Goal: Task Accomplishment & Management: Manage account settings

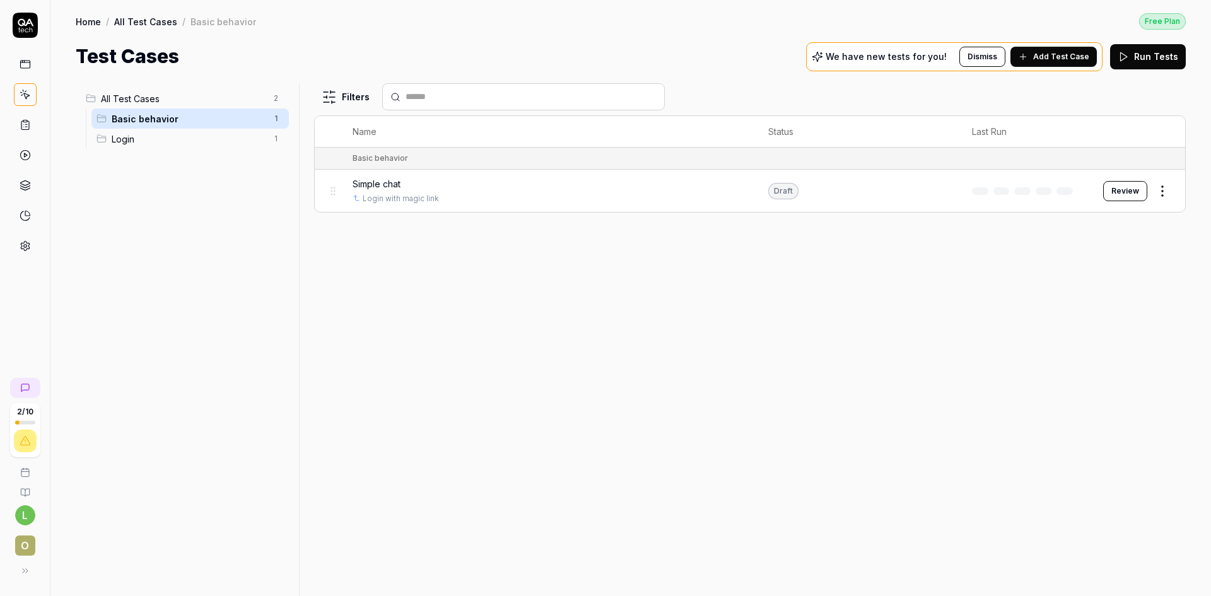
click at [177, 136] on span "Login" at bounding box center [189, 138] width 154 height 13
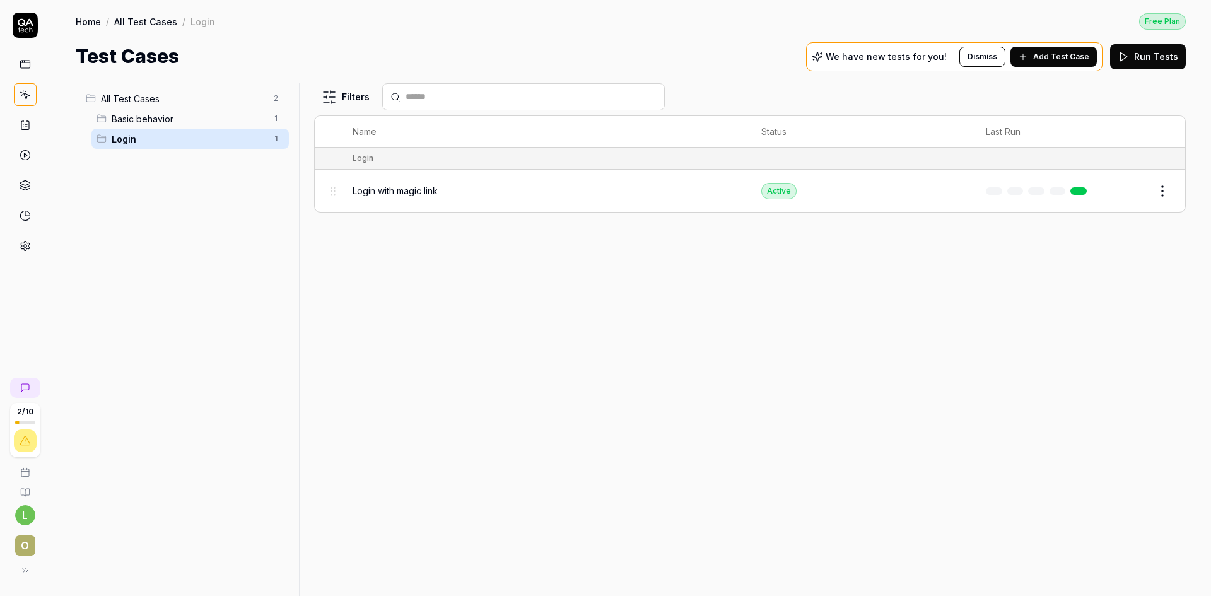
click at [201, 125] on span "Basic behavior" at bounding box center [189, 118] width 154 height 13
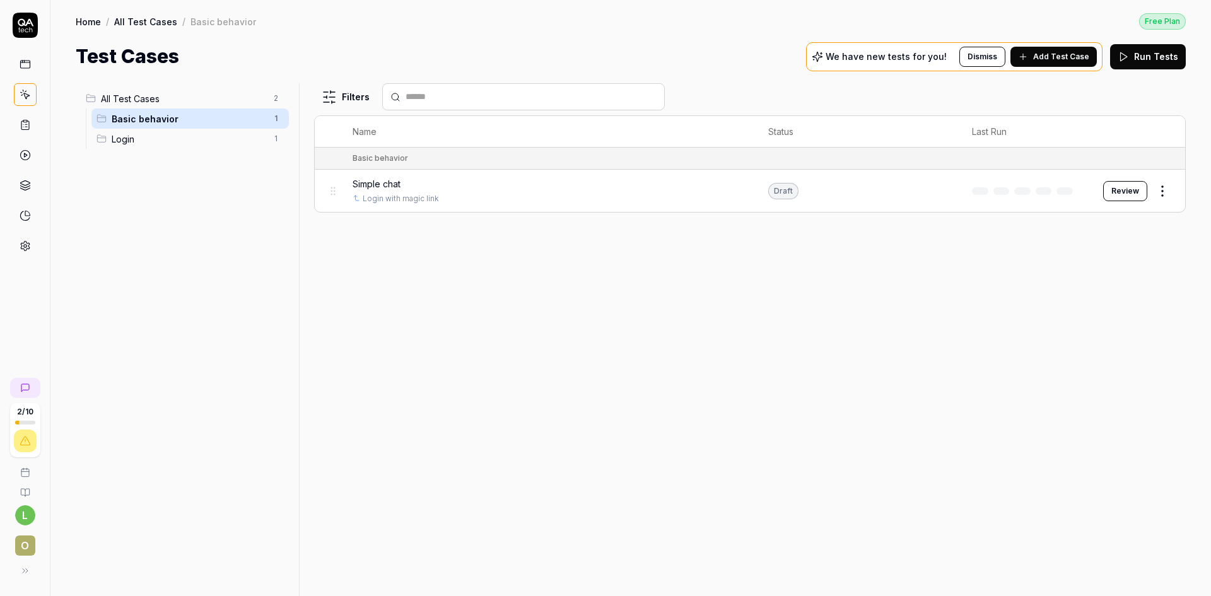
click at [1168, 191] on html "2 / 10 l O Home / All Test Cases / Basic behavior Free Plan Home / All Test Cas…" at bounding box center [605, 298] width 1211 height 596
click at [873, 341] on html "2 / 10 l O Home / All Test Cases / Basic behavior Free Plan Home / All Test Cas…" at bounding box center [605, 298] width 1211 height 596
click at [144, 139] on span "Login" at bounding box center [189, 138] width 154 height 13
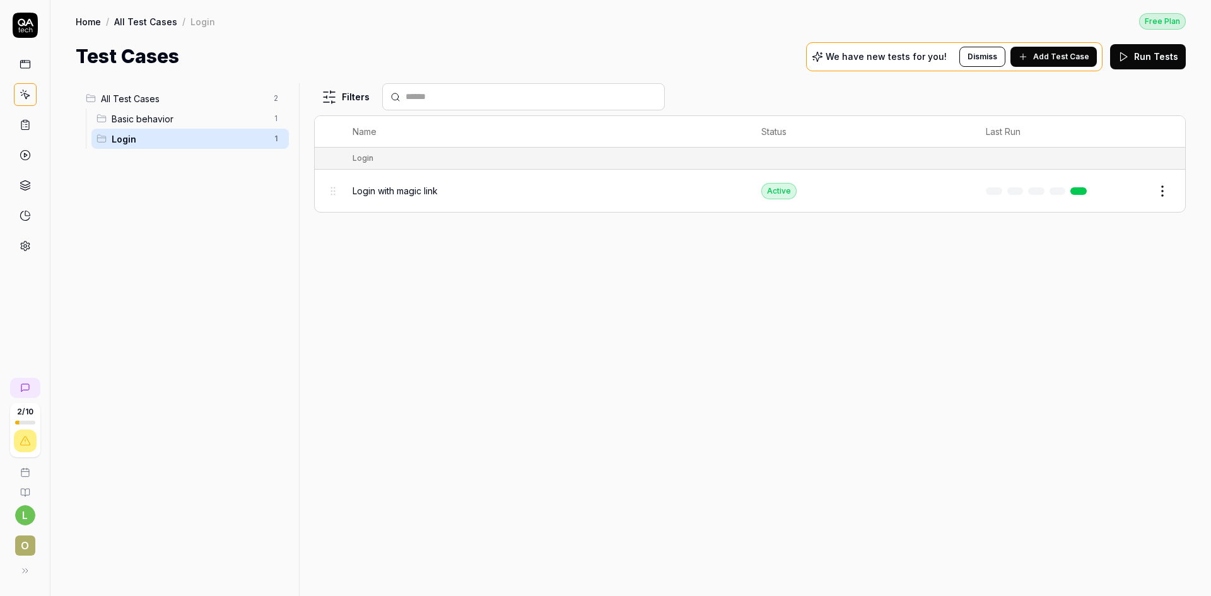
click at [1131, 190] on button "Edit" at bounding box center [1132, 191] width 30 height 20
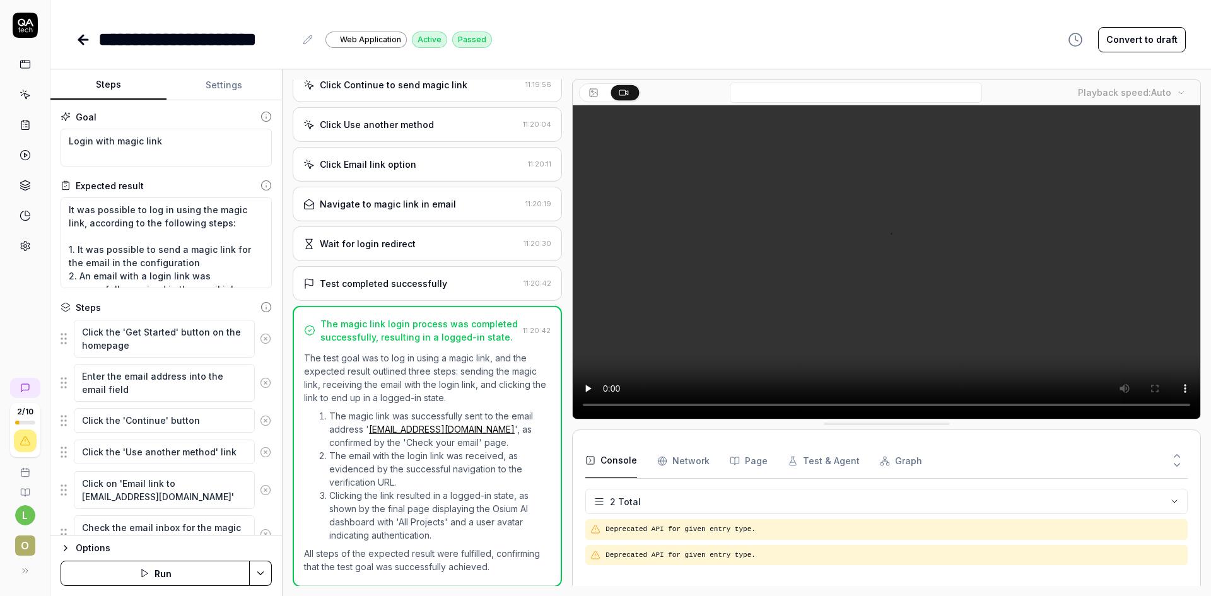
scroll to position [151, 0]
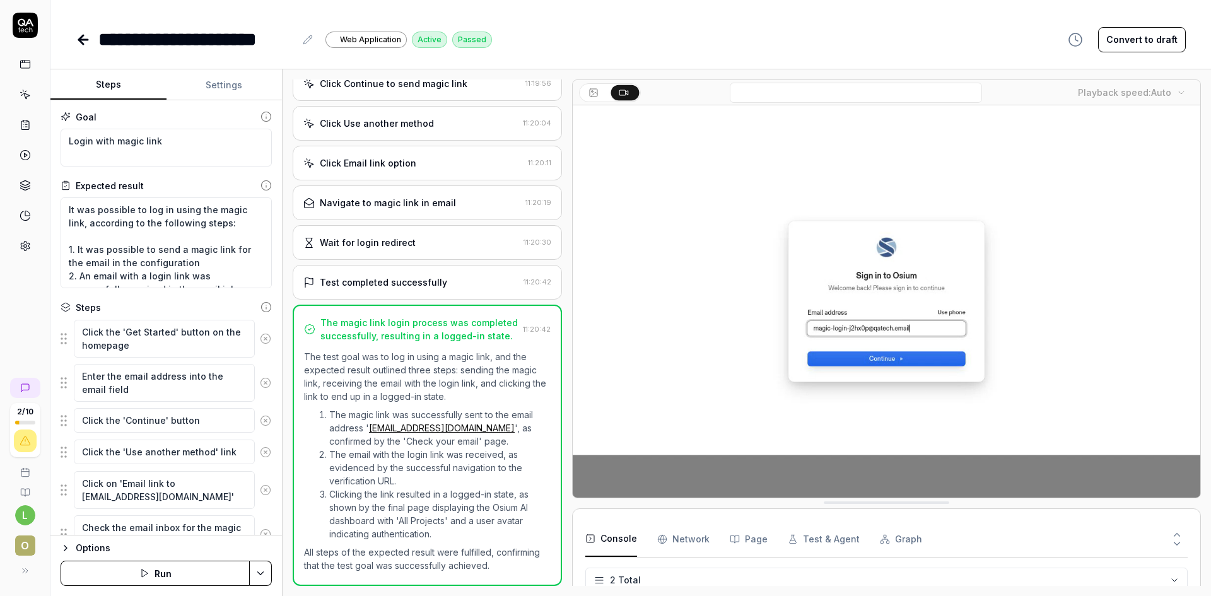
click at [260, 113] on icon at bounding box center [265, 116] width 11 height 11
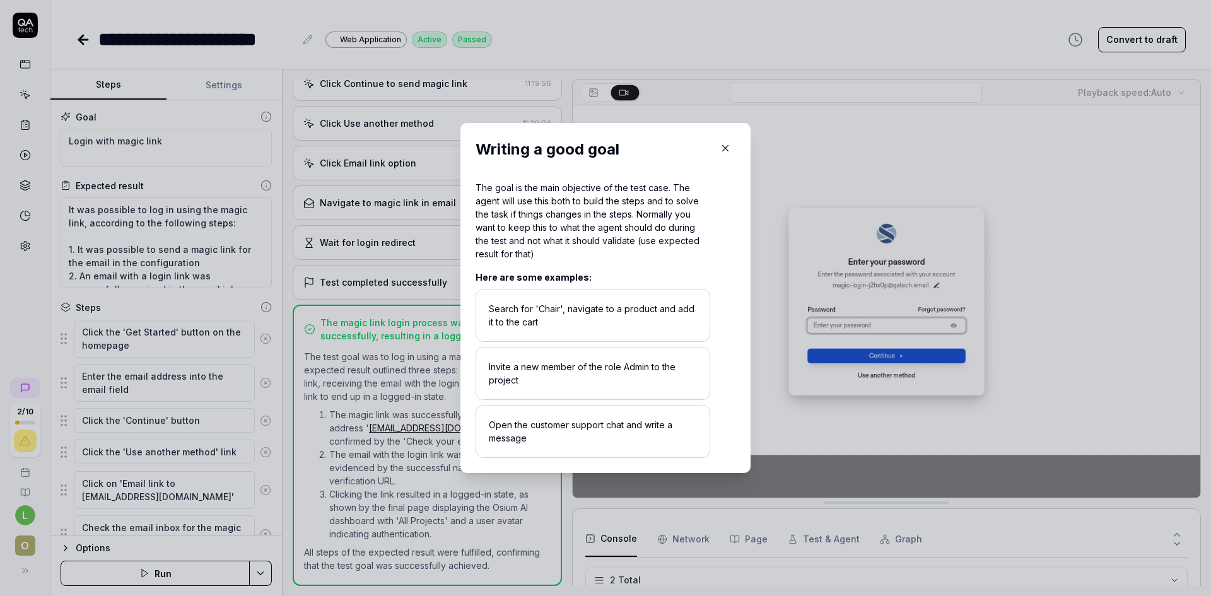
click at [720, 144] on icon "button" at bounding box center [724, 148] width 11 height 11
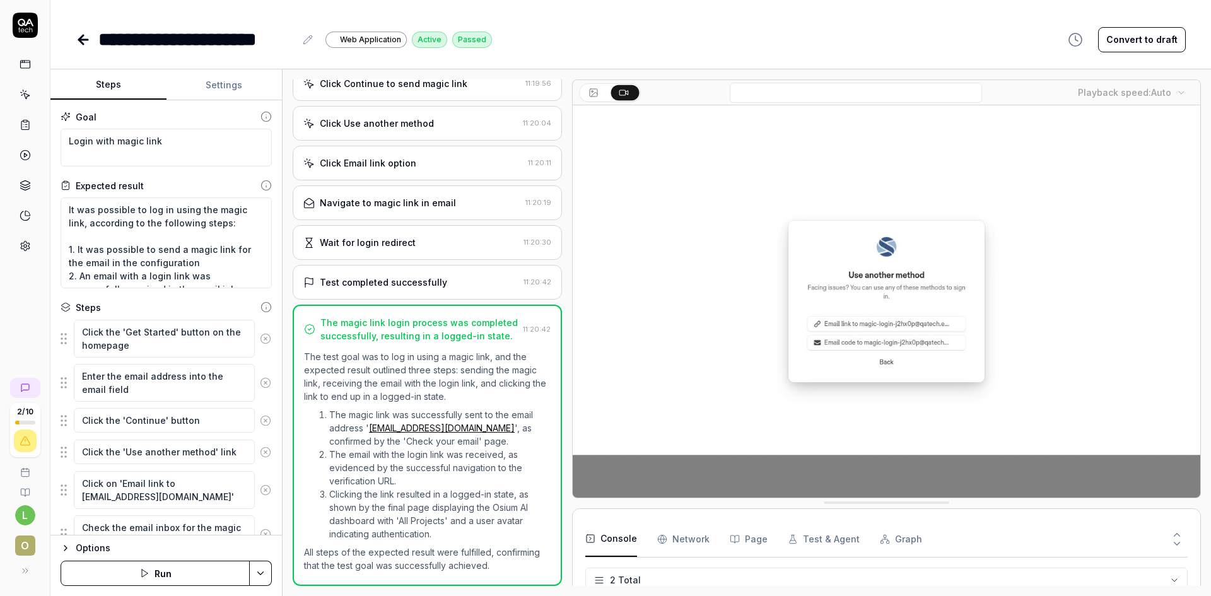
click at [590, 94] on rect at bounding box center [594, 93] width 8 height 8
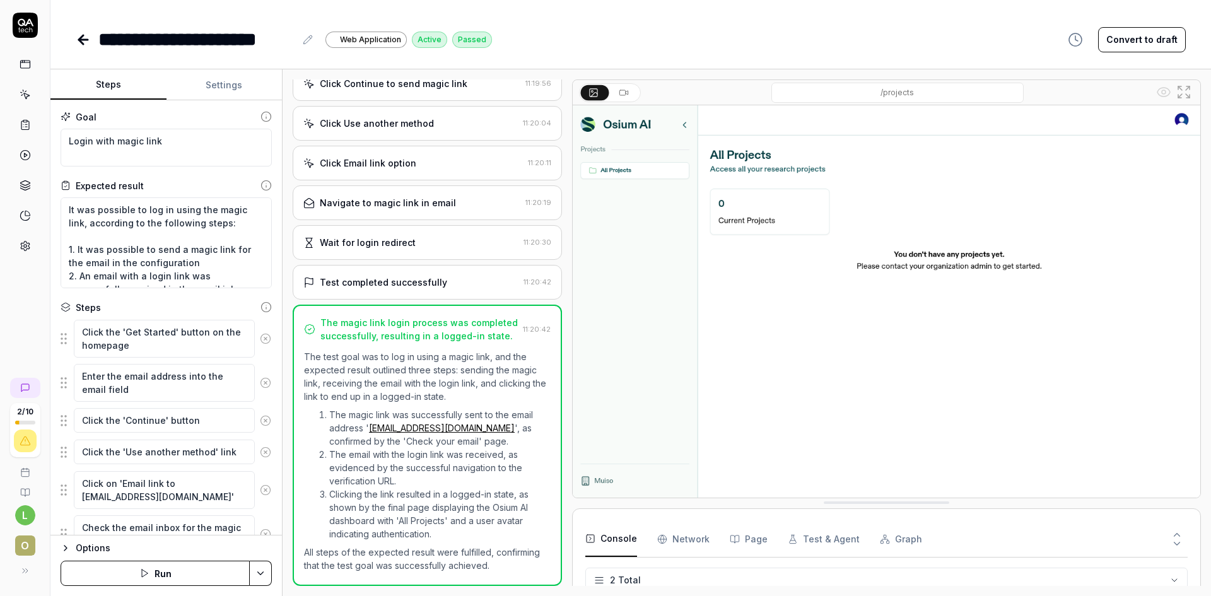
click at [617, 93] on button at bounding box center [625, 92] width 28 height 15
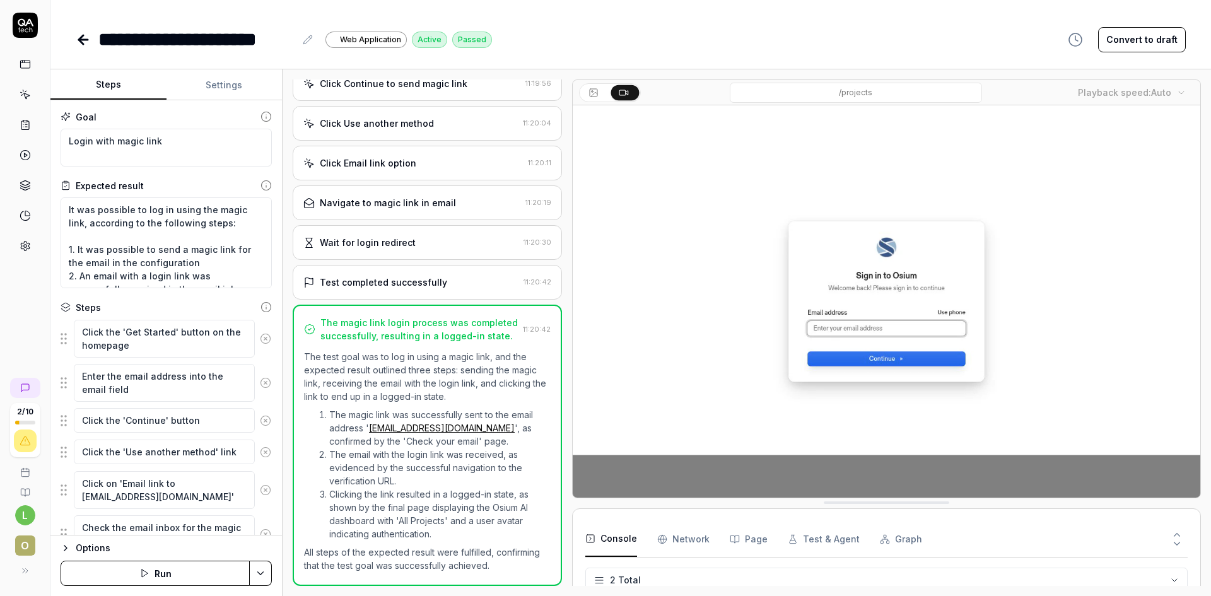
click at [81, 41] on icon at bounding box center [81, 39] width 4 height 9
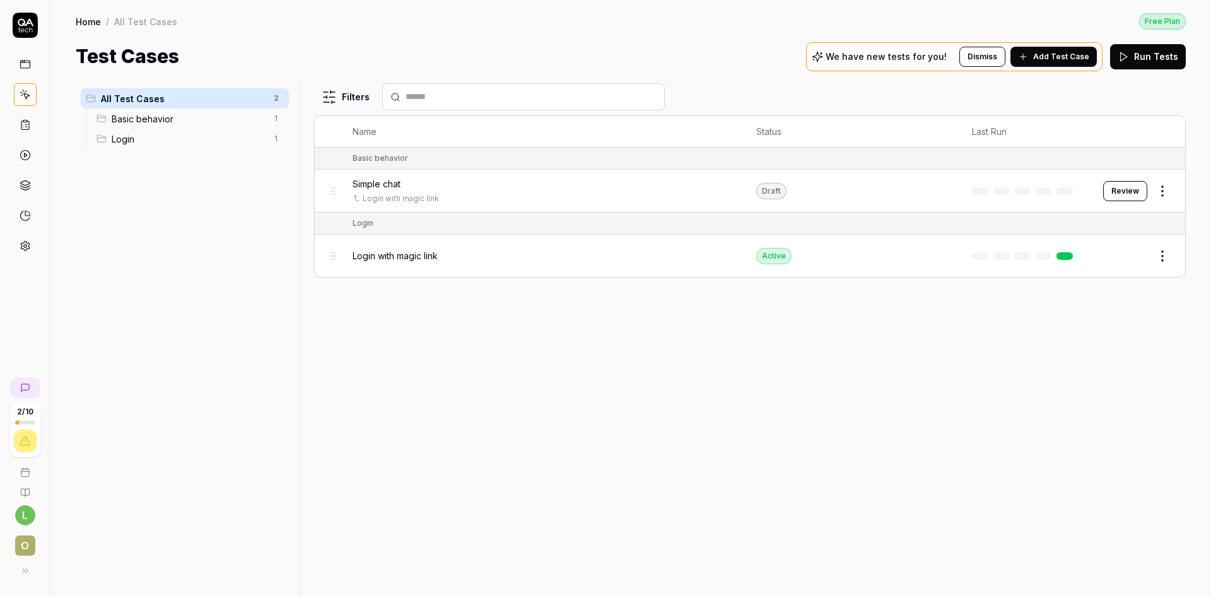
click at [16, 157] on link at bounding box center [25, 155] width 23 height 23
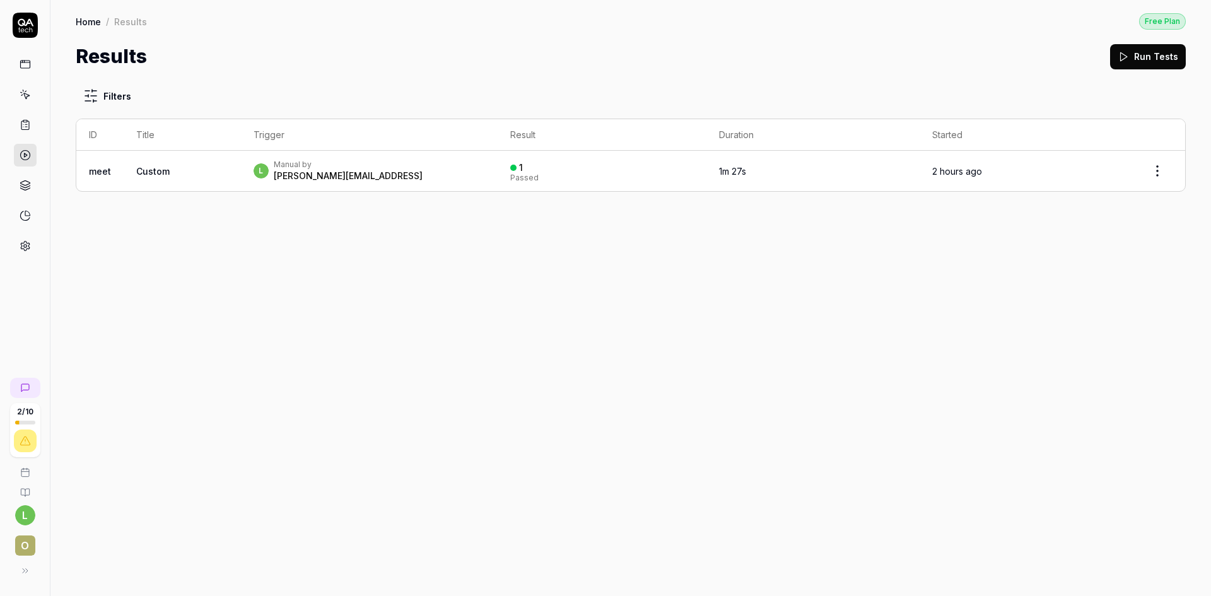
click at [15, 127] on link at bounding box center [25, 124] width 23 height 23
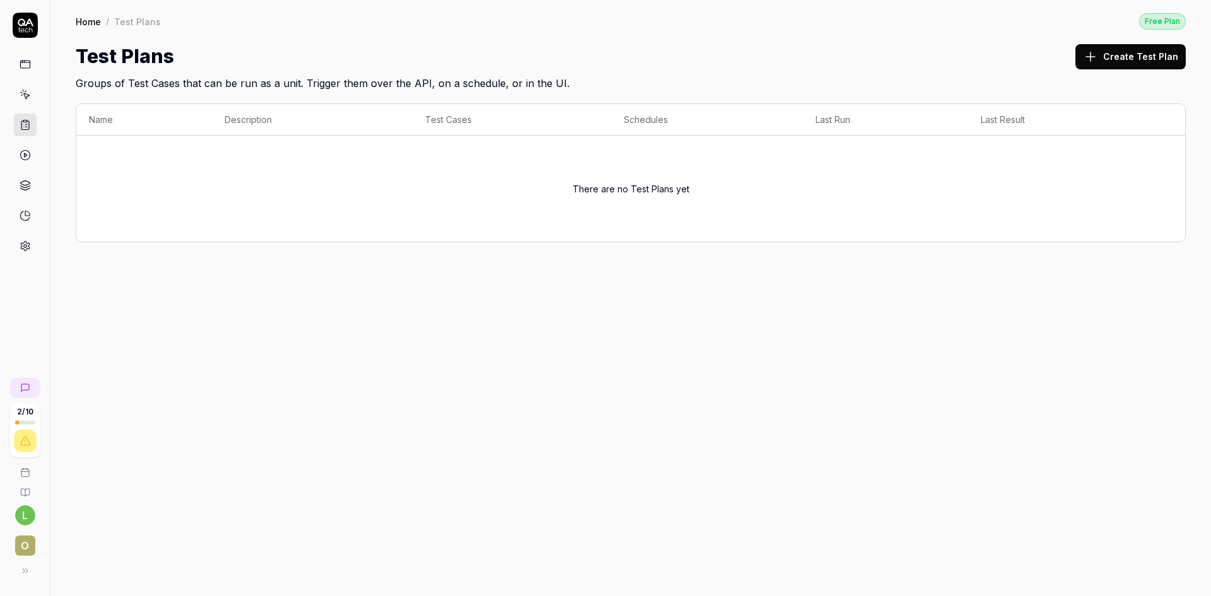
click at [29, 184] on icon at bounding box center [25, 185] width 11 height 11
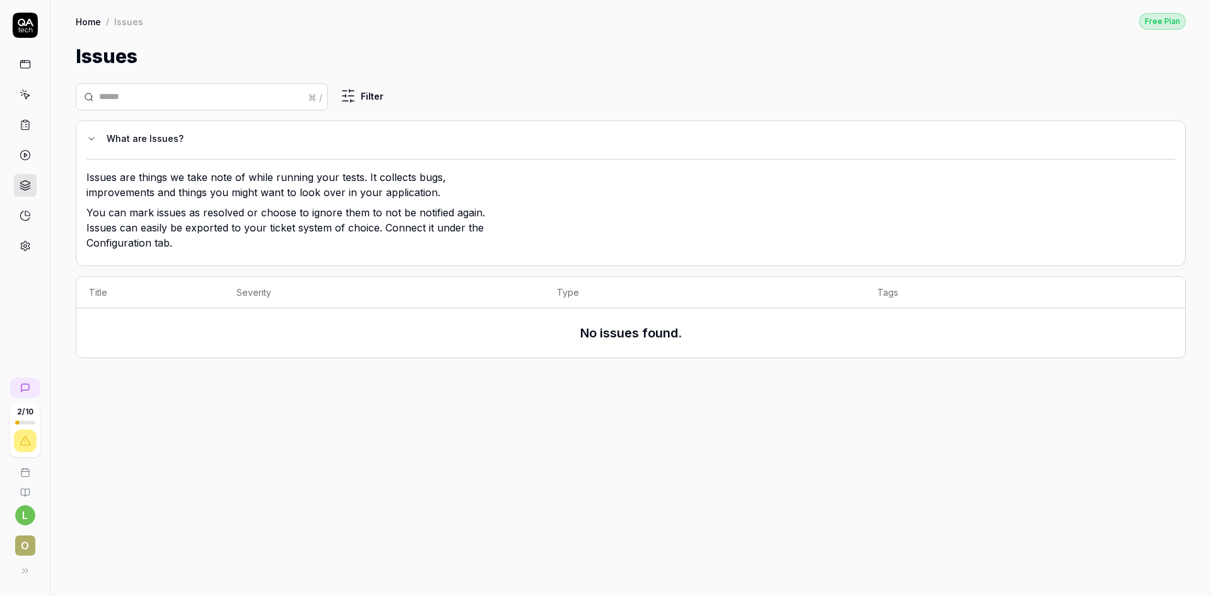
click at [17, 259] on div "2 / 10 l O" at bounding box center [25, 298] width 50 height 596
click at [18, 248] on link at bounding box center [25, 246] width 23 height 23
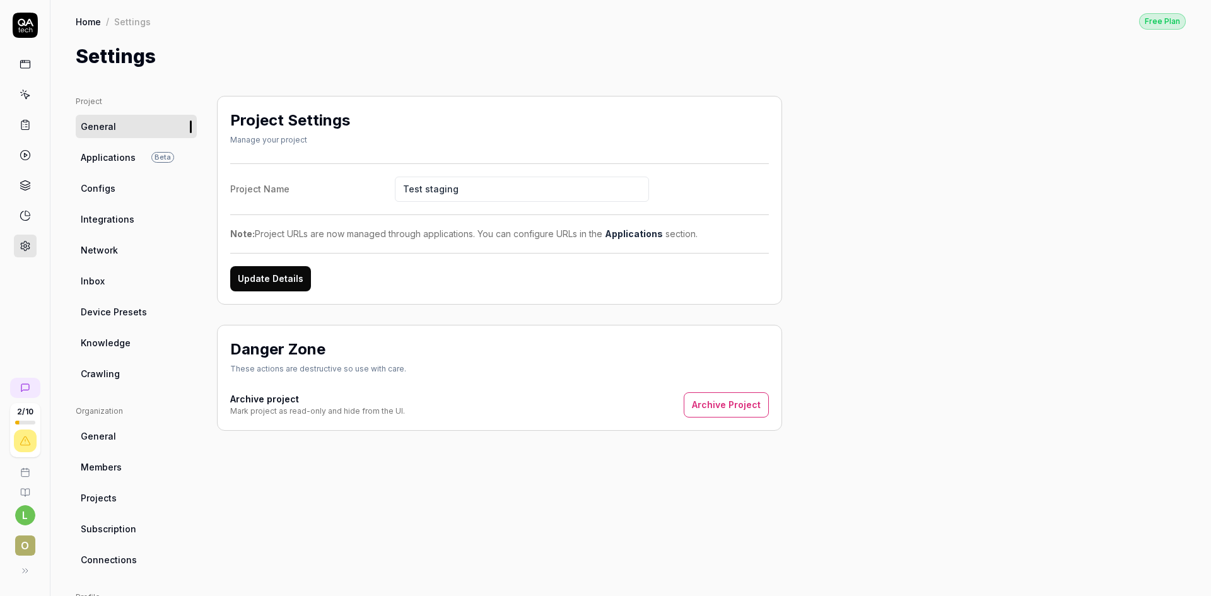
click at [117, 194] on link "Configs" at bounding box center [136, 188] width 121 height 23
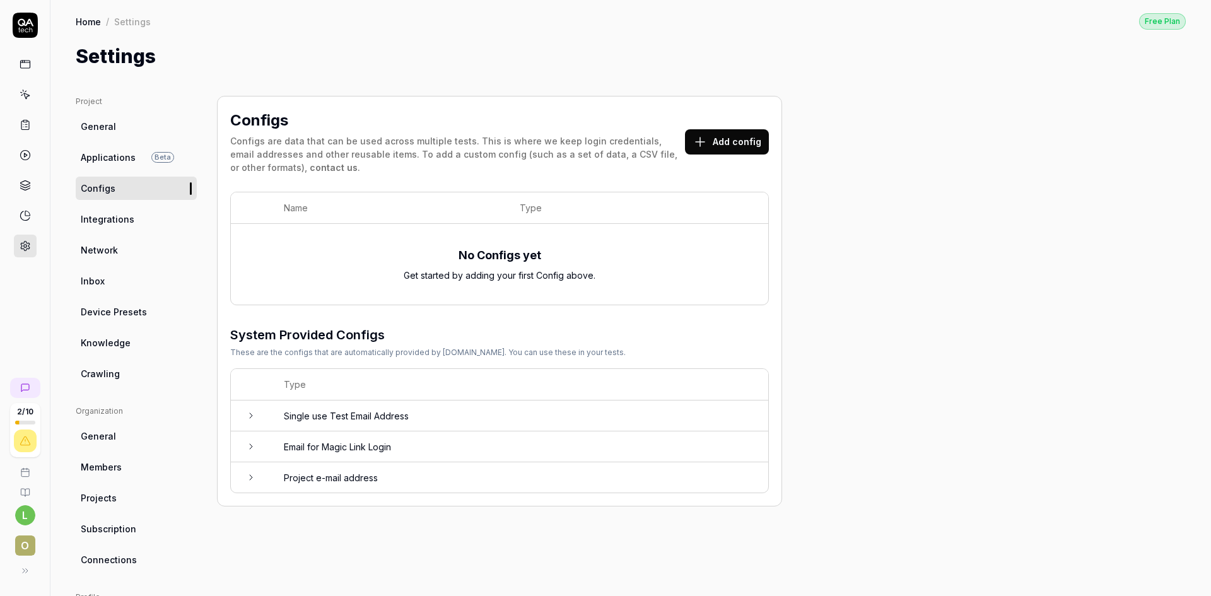
click at [133, 219] on link "Integrations" at bounding box center [136, 218] width 121 height 23
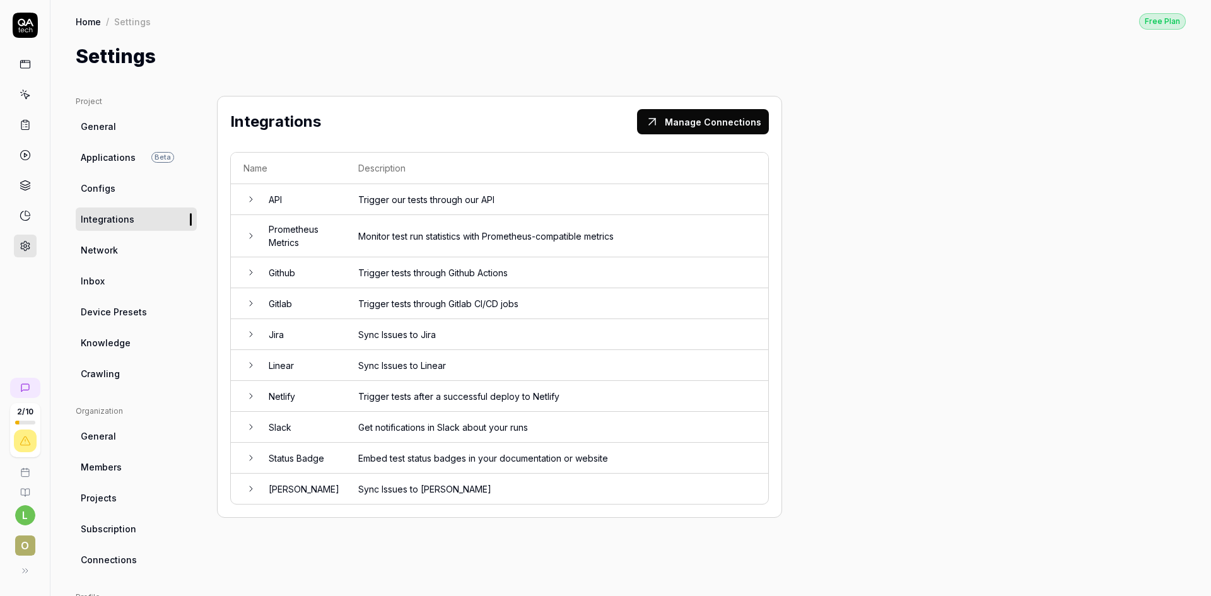
click at [120, 250] on link "Network" at bounding box center [136, 249] width 121 height 23
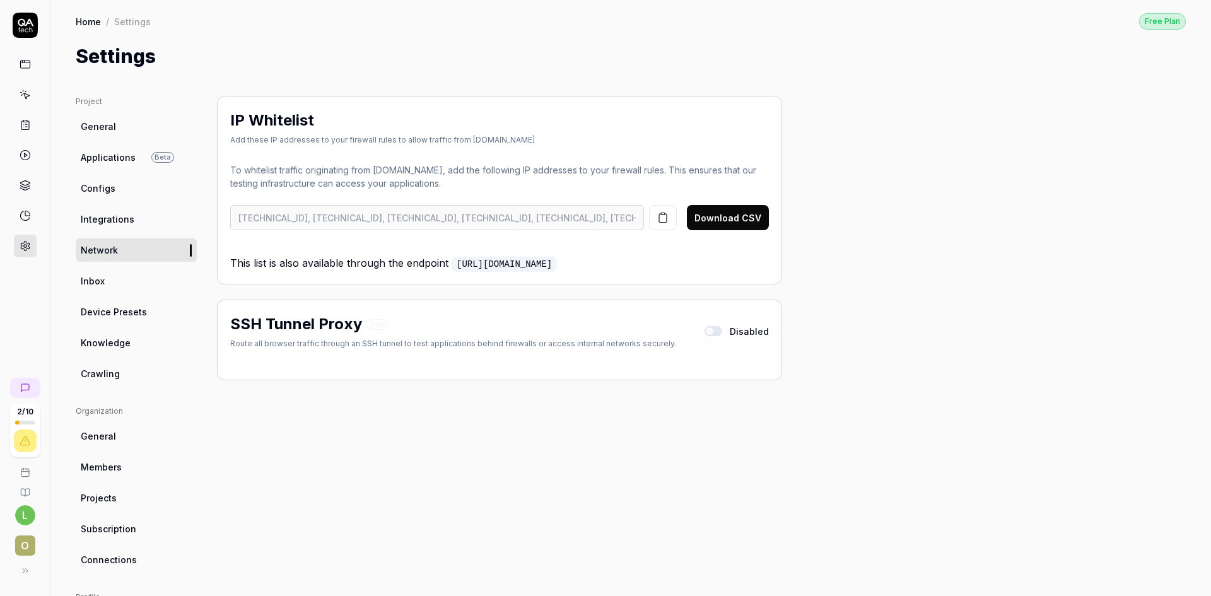
click at [112, 280] on link "Inbox" at bounding box center [136, 280] width 121 height 23
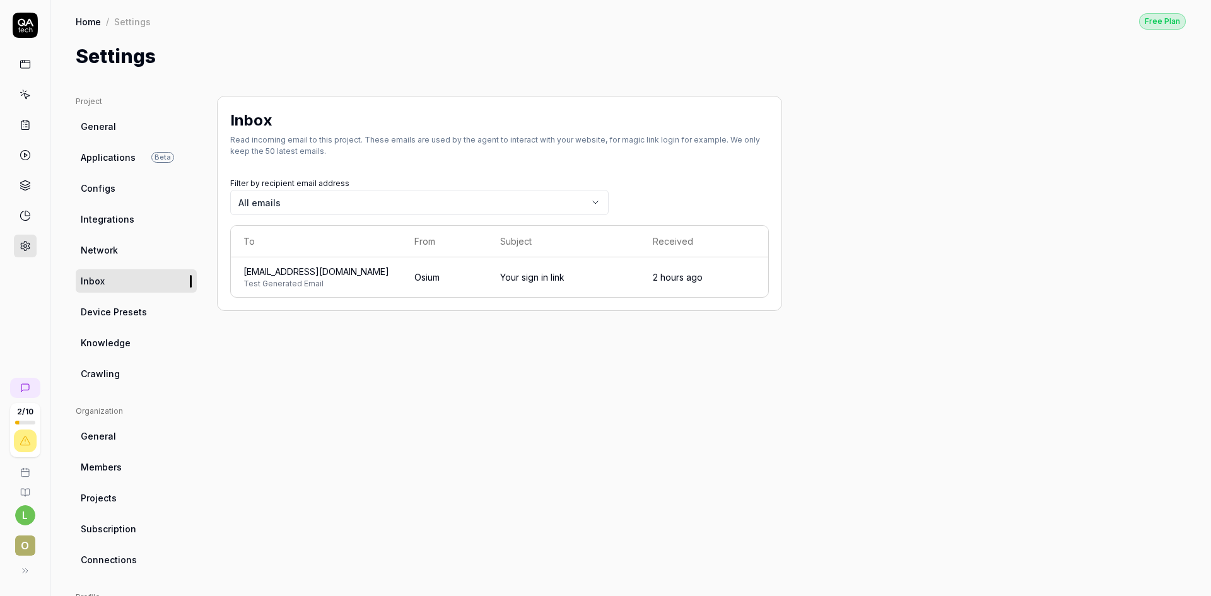
click at [112, 313] on span "Device Presets" at bounding box center [114, 311] width 66 height 13
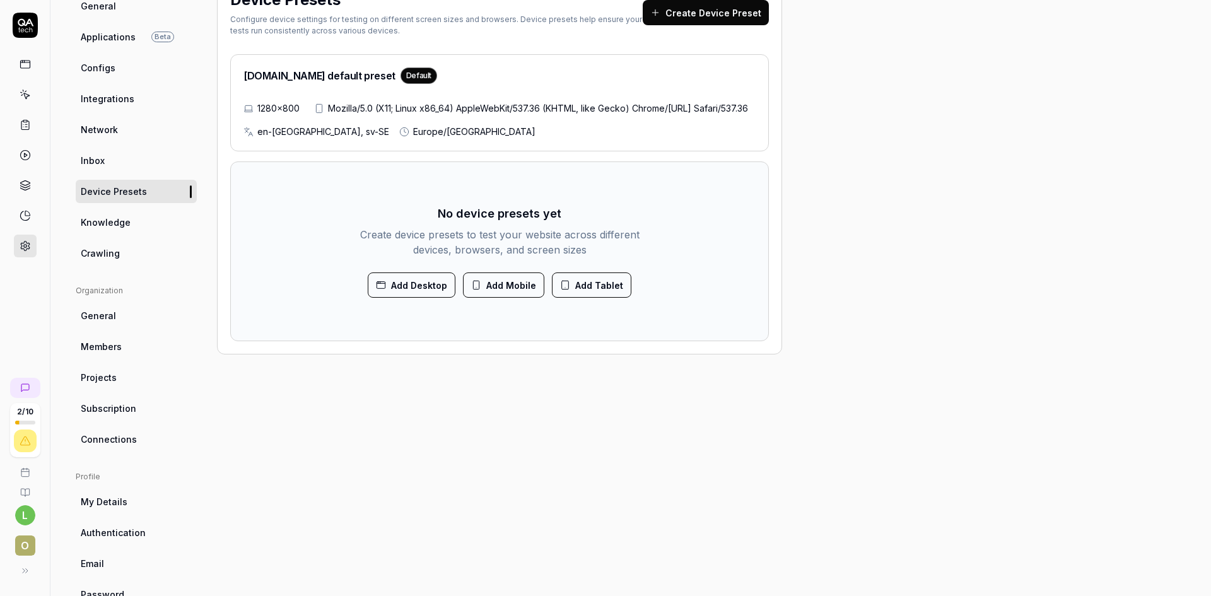
scroll to position [126, 0]
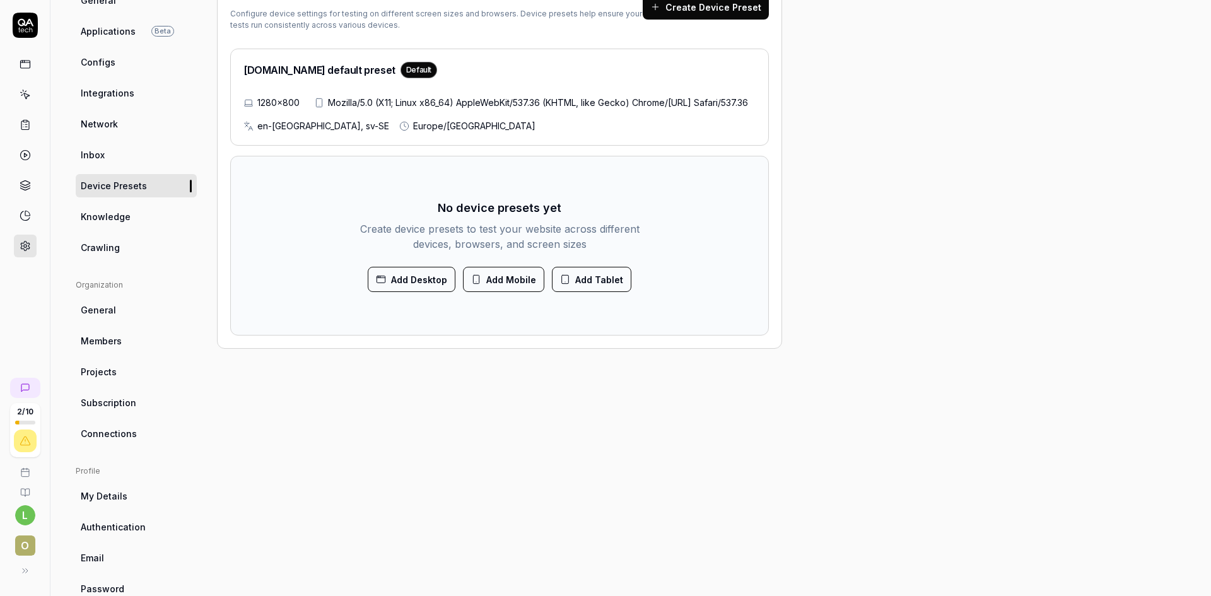
click at [128, 225] on link "Knowledge" at bounding box center [136, 216] width 121 height 23
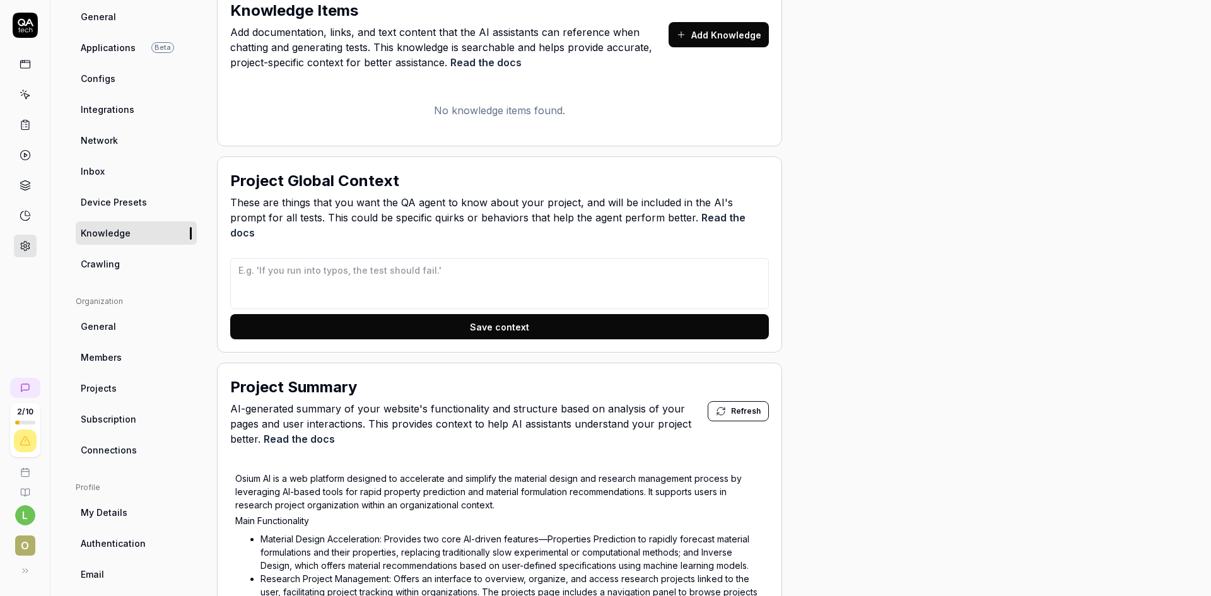
scroll to position [126, 0]
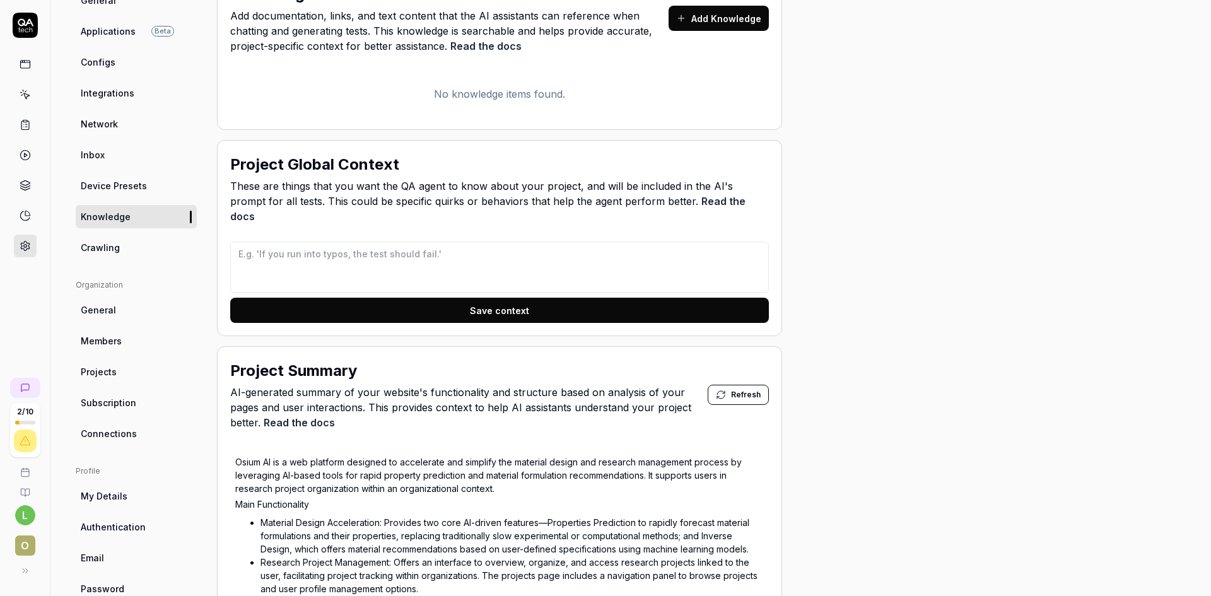
click at [110, 257] on link "Crawling" at bounding box center [136, 247] width 121 height 23
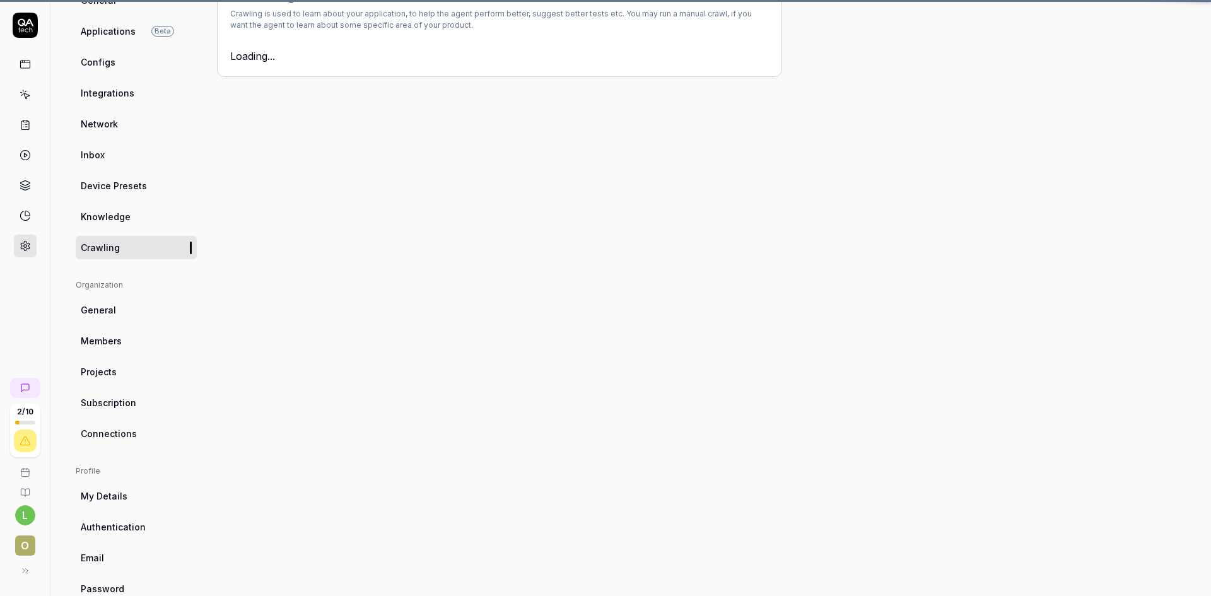
scroll to position [96, 0]
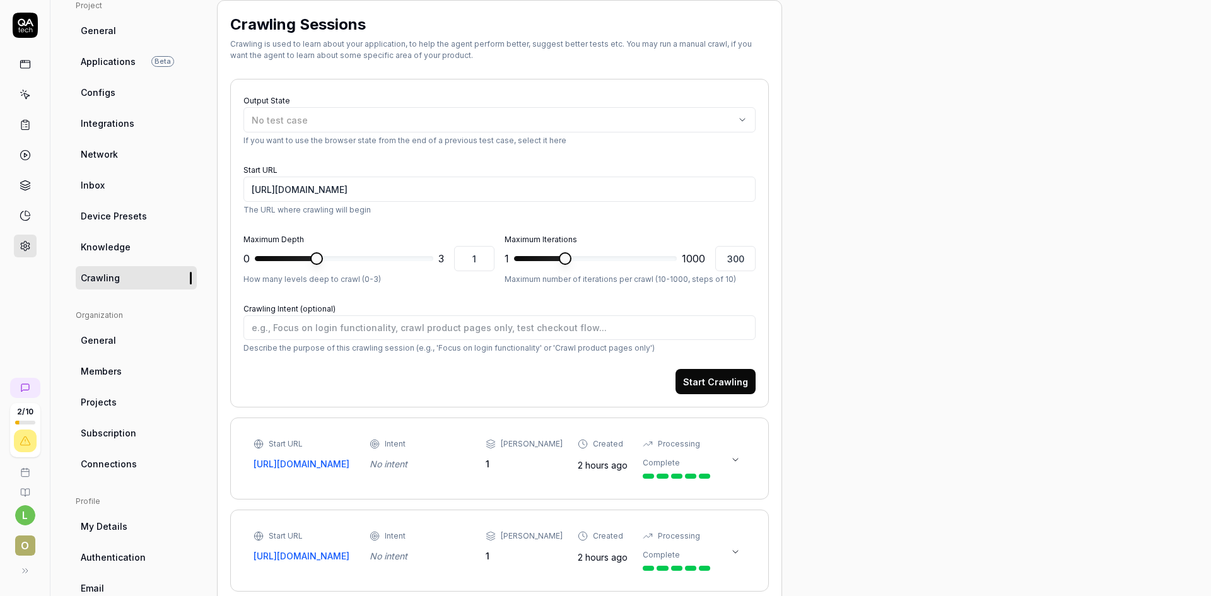
click at [126, 251] on span "Knowledge" at bounding box center [106, 246] width 50 height 13
type textarea "*"
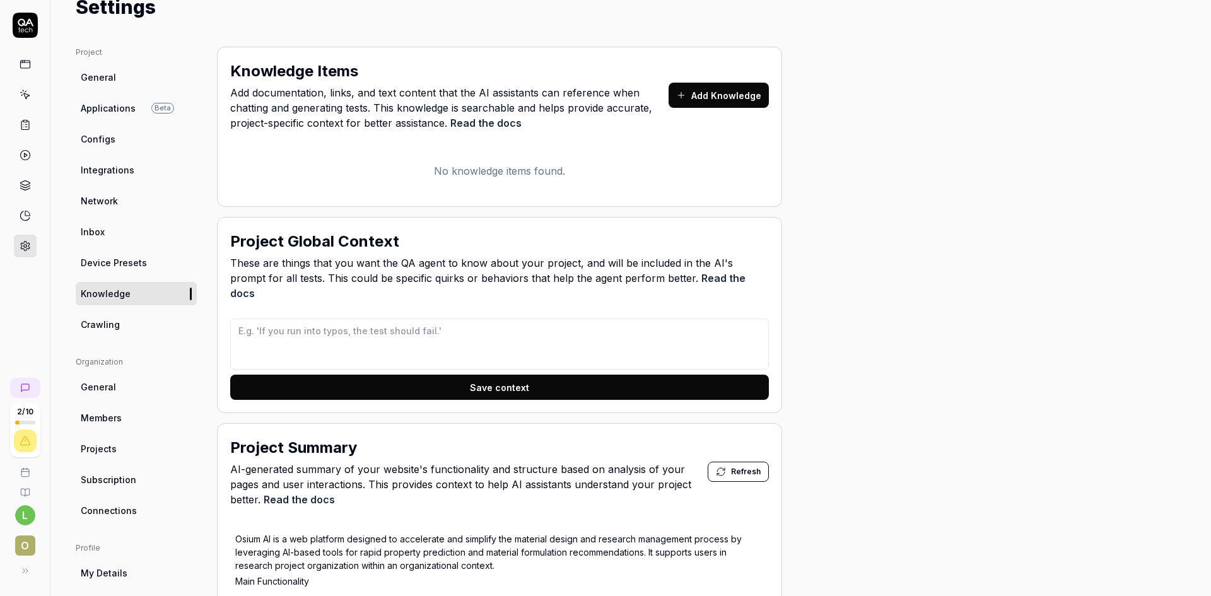
scroll to position [126, 0]
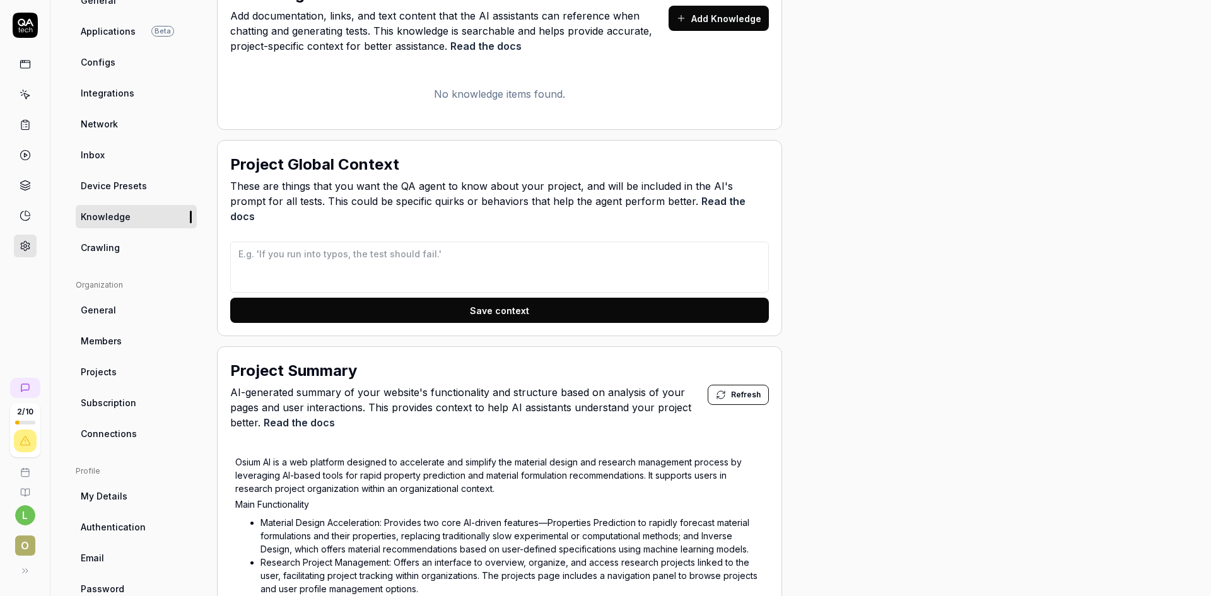
click at [142, 91] on link "Integrations" at bounding box center [136, 92] width 121 height 23
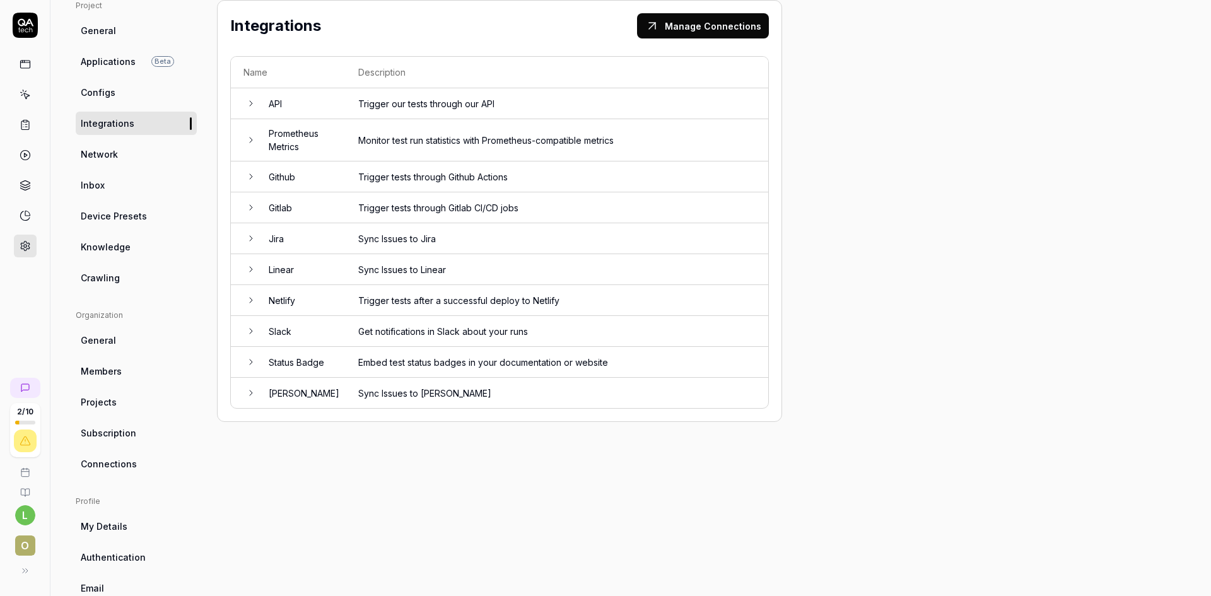
click at [109, 373] on span "Members" at bounding box center [101, 370] width 41 height 13
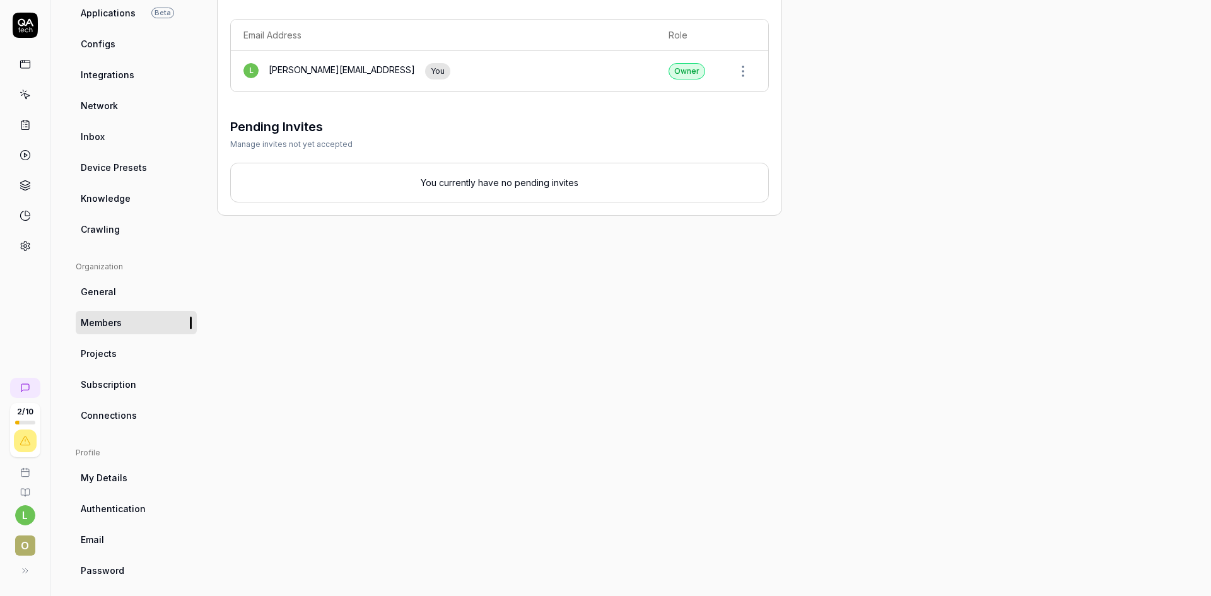
scroll to position [145, 0]
click at [113, 378] on span "Subscription" at bounding box center [108, 383] width 55 height 13
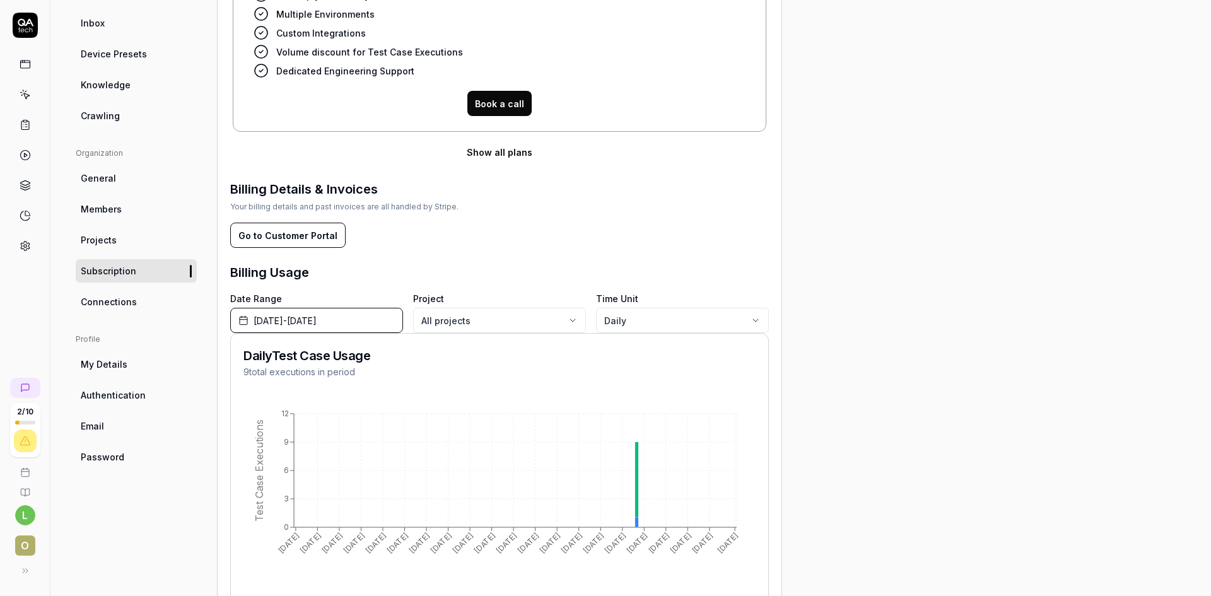
scroll to position [332, 0]
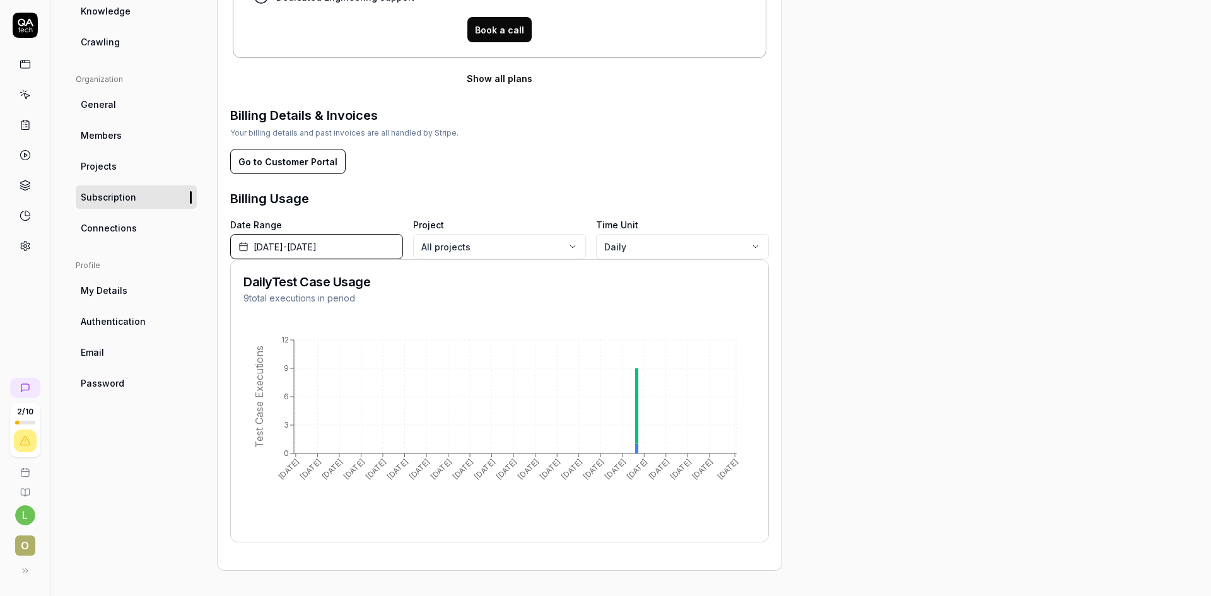
click at [310, 161] on button "Go to Customer Portal" at bounding box center [287, 161] width 115 height 25
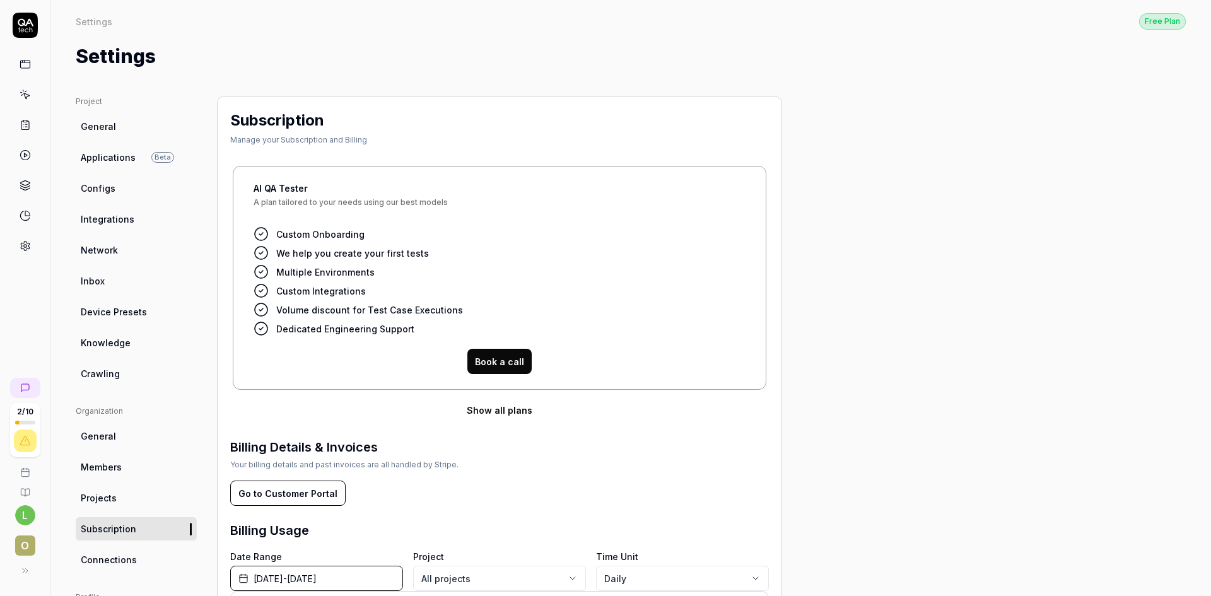
scroll to position [332, 0]
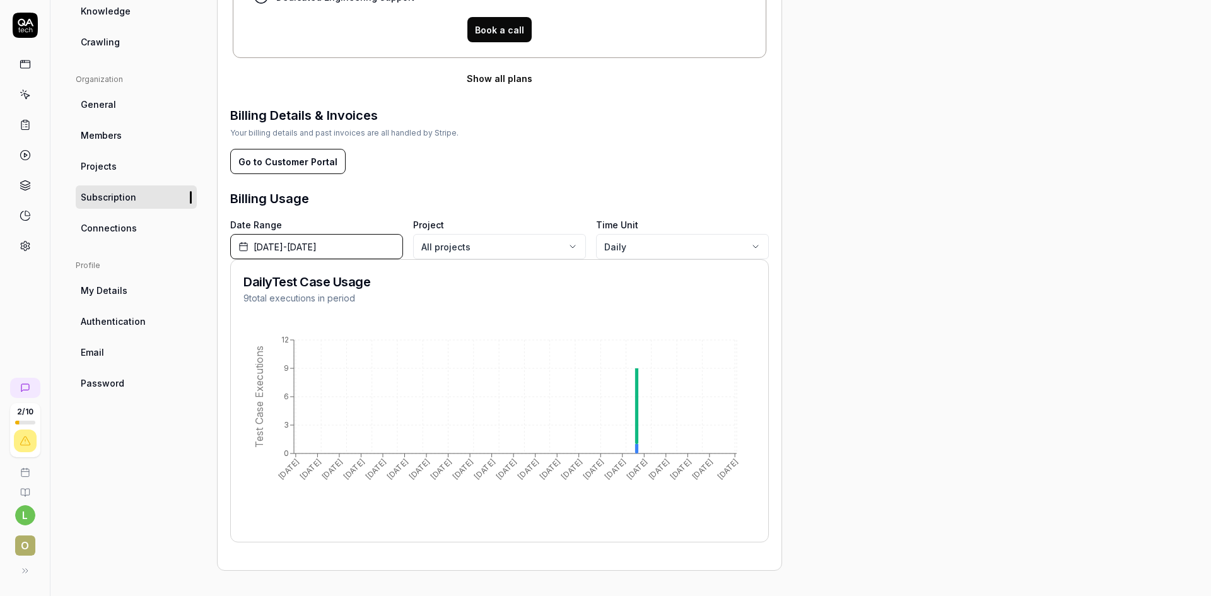
click at [124, 293] on span "My Details" at bounding box center [104, 290] width 47 height 13
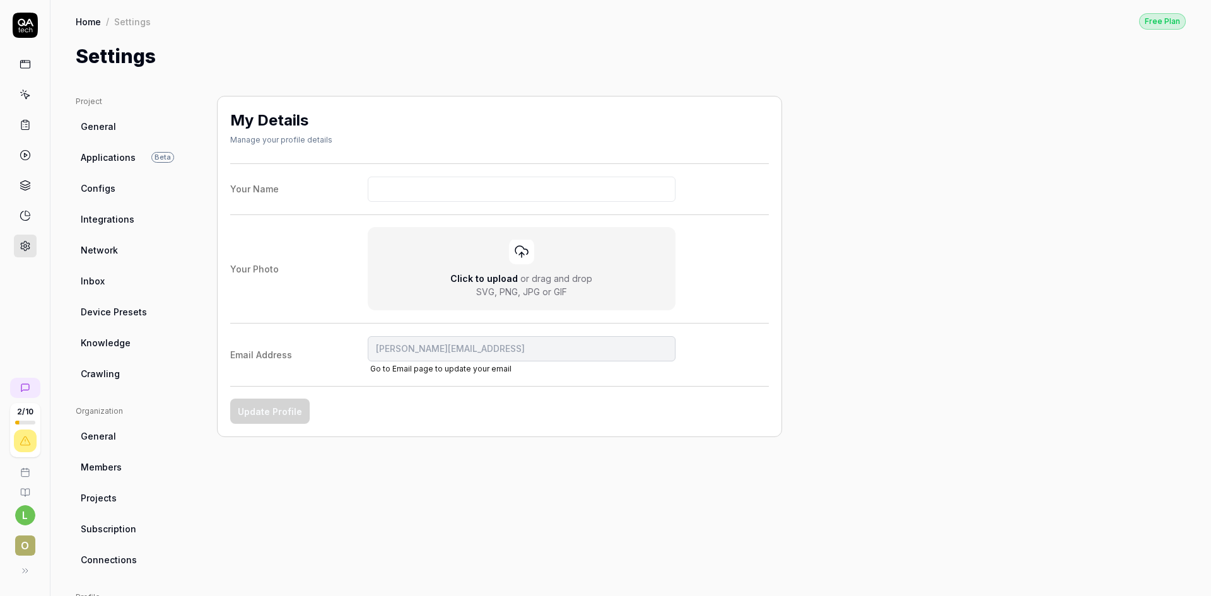
click at [25, 219] on icon at bounding box center [25, 215] width 11 height 11
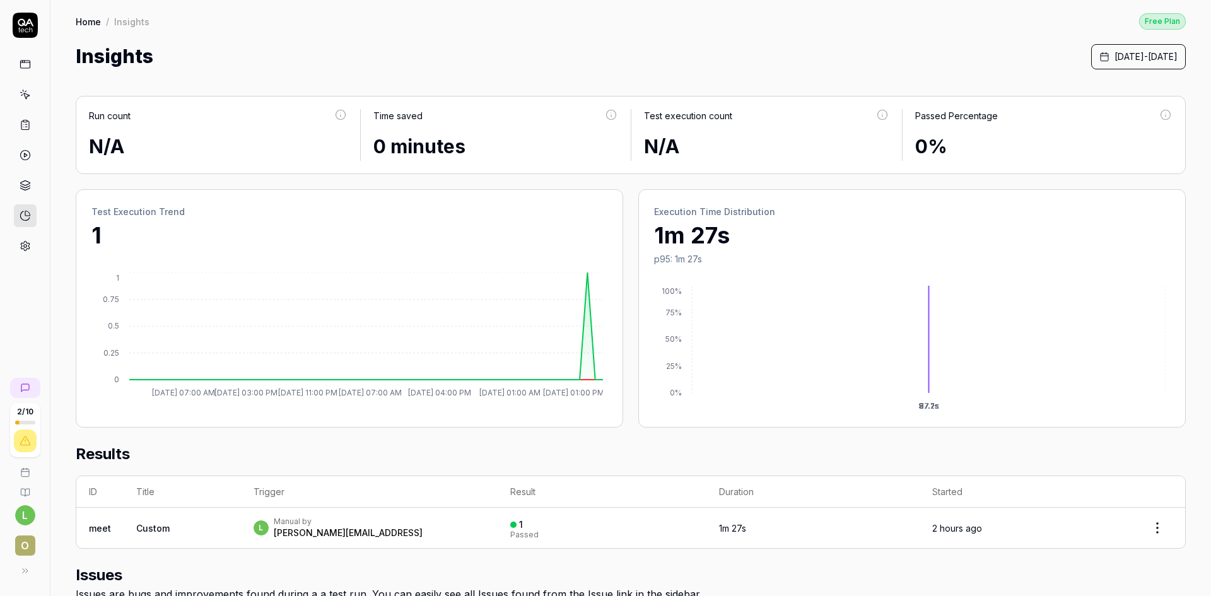
click at [23, 64] on icon at bounding box center [25, 64] width 11 height 11
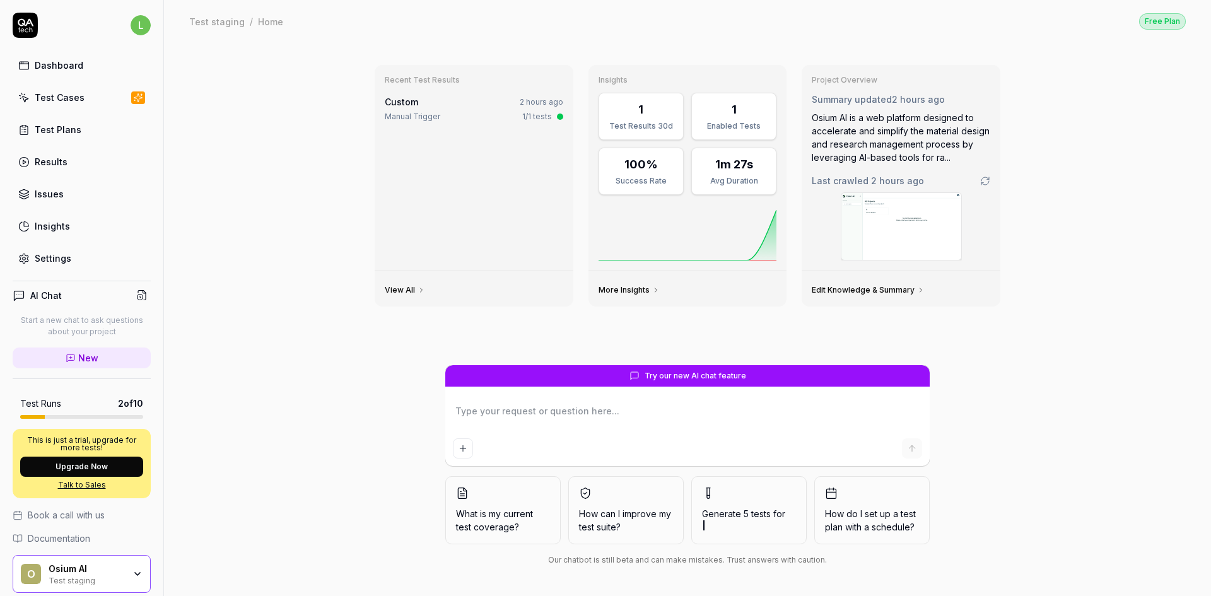
click at [72, 97] on div "Test Cases" at bounding box center [60, 97] width 50 height 13
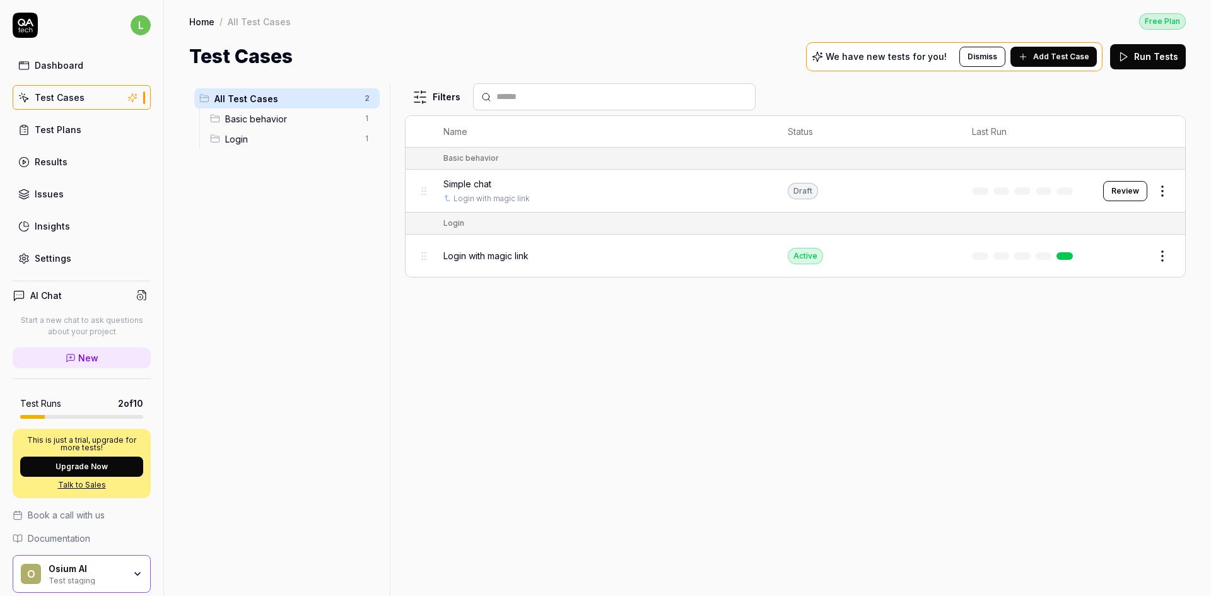
click at [59, 221] on div "Insights" at bounding box center [52, 225] width 35 height 13
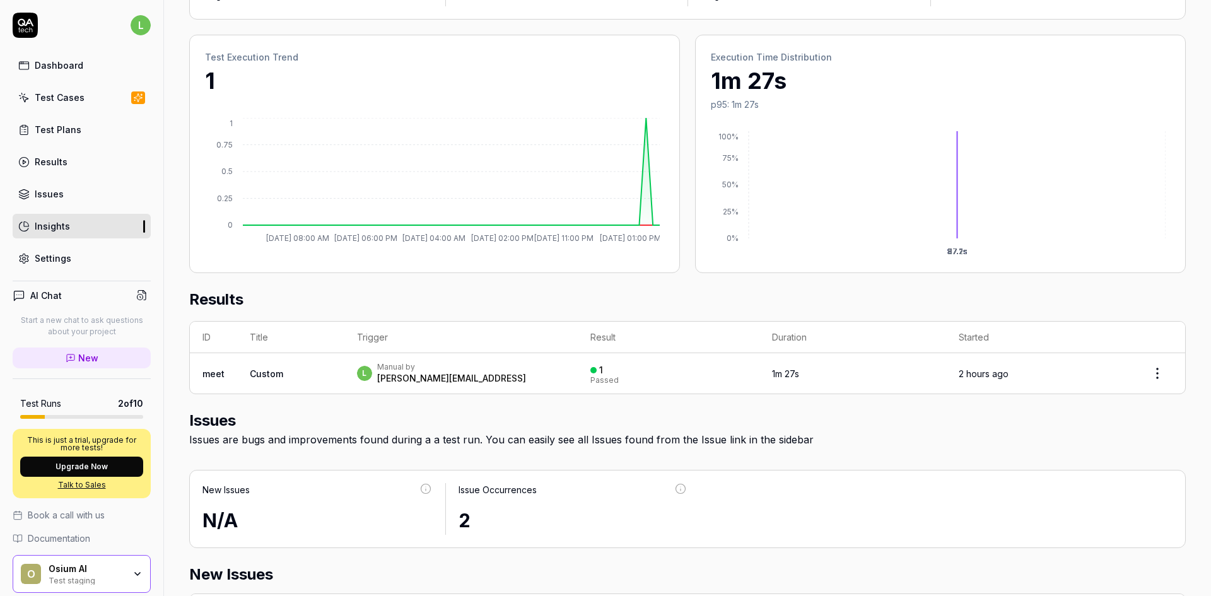
scroll to position [154, 0]
click at [101, 67] on link "Dashboard" at bounding box center [82, 65] width 138 height 25
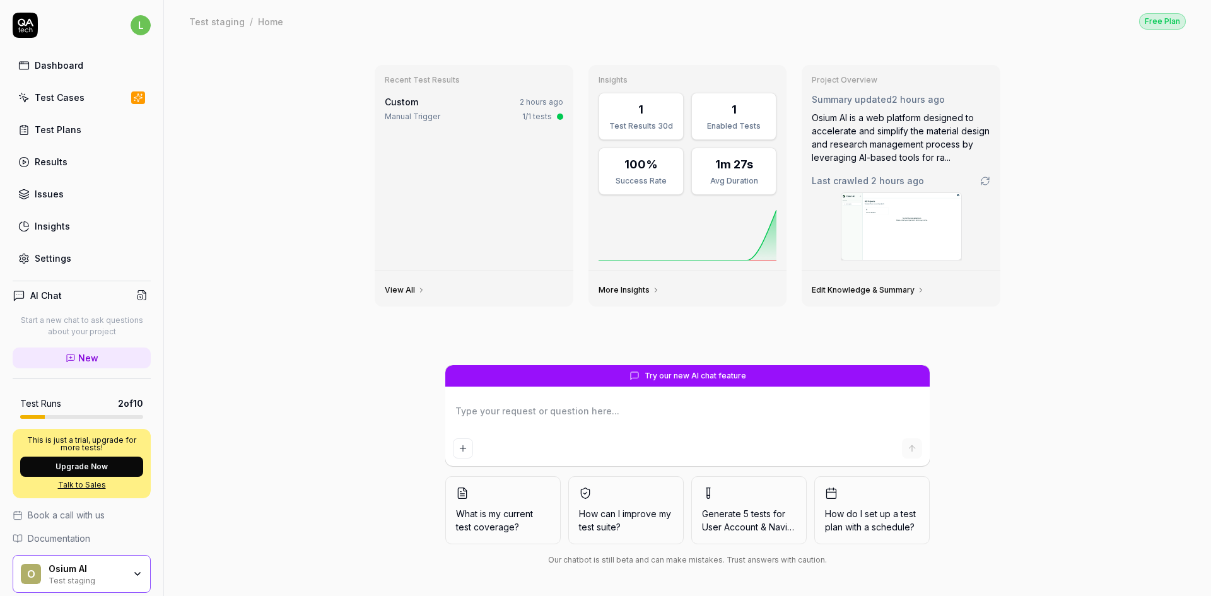
click at [499, 585] on div "Recent Test Results Custom 2 hours ago Manual Trigger 1/1 tests View All Insigh…" at bounding box center [687, 319] width 1047 height 554
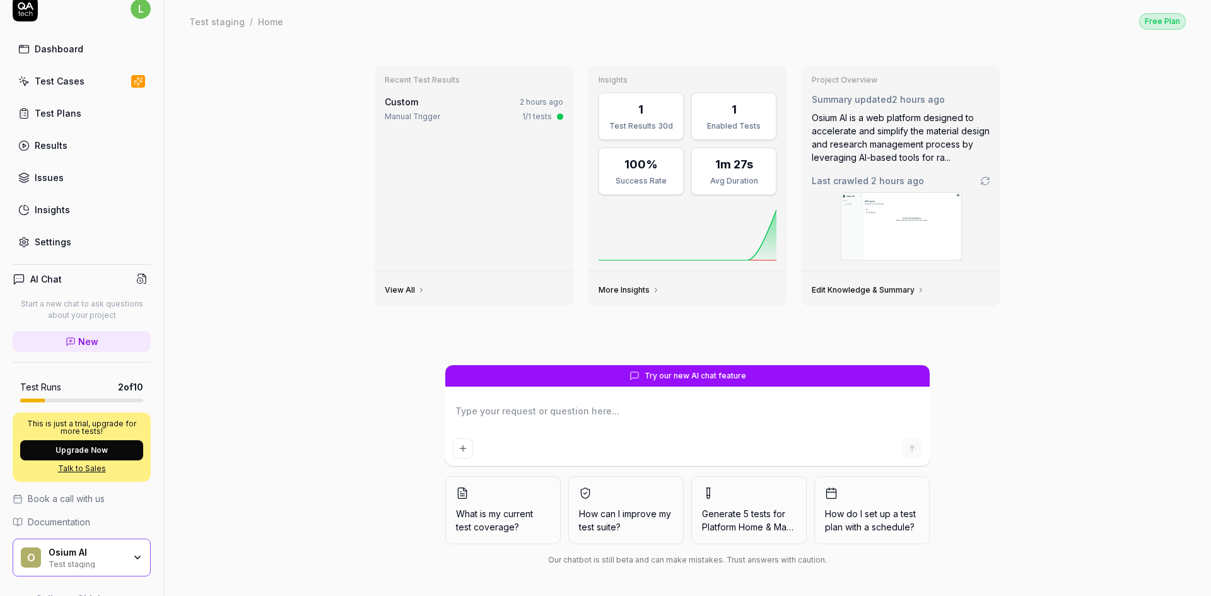
scroll to position [45, 0]
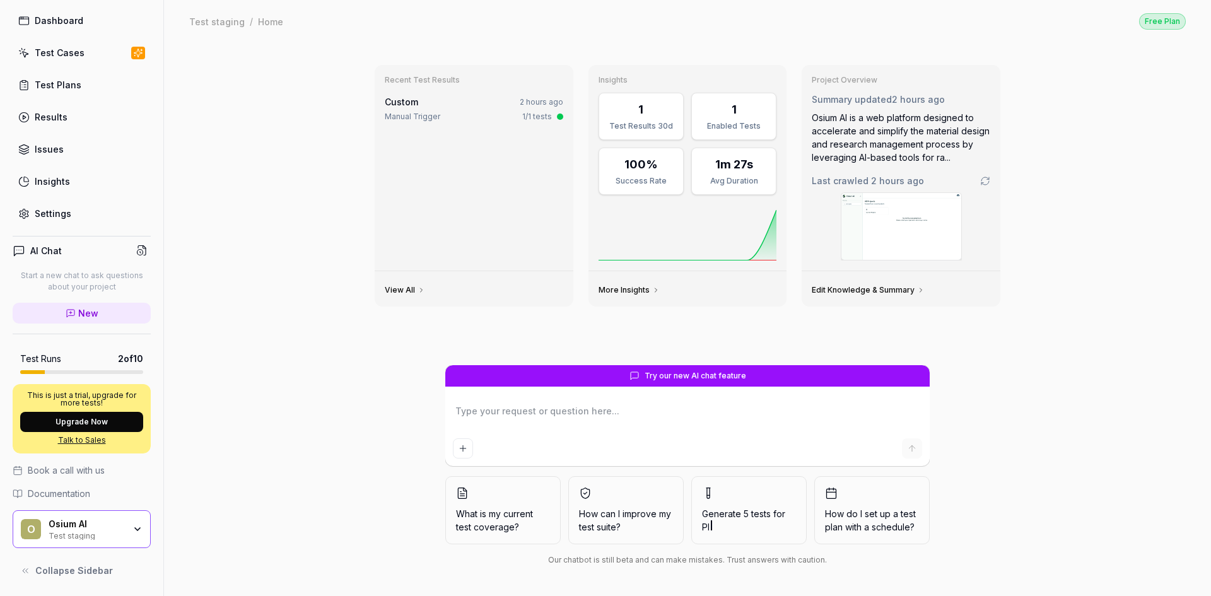
click at [57, 209] on div "Settings" at bounding box center [53, 213] width 37 height 13
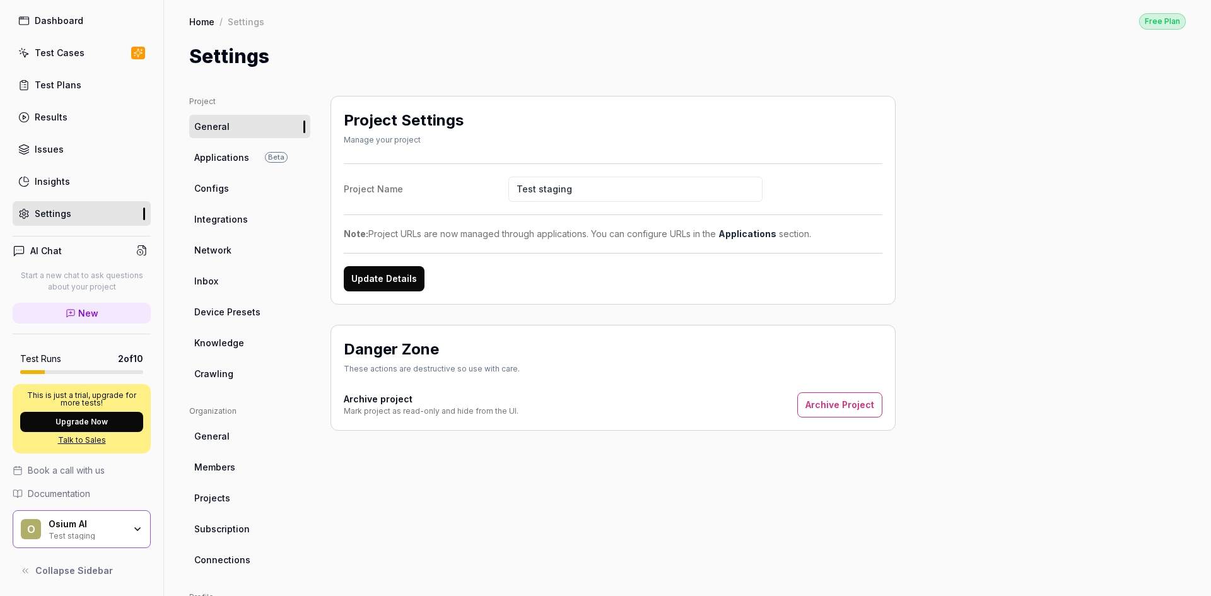
click at [226, 166] on link "Applications Beta" at bounding box center [249, 157] width 121 height 23
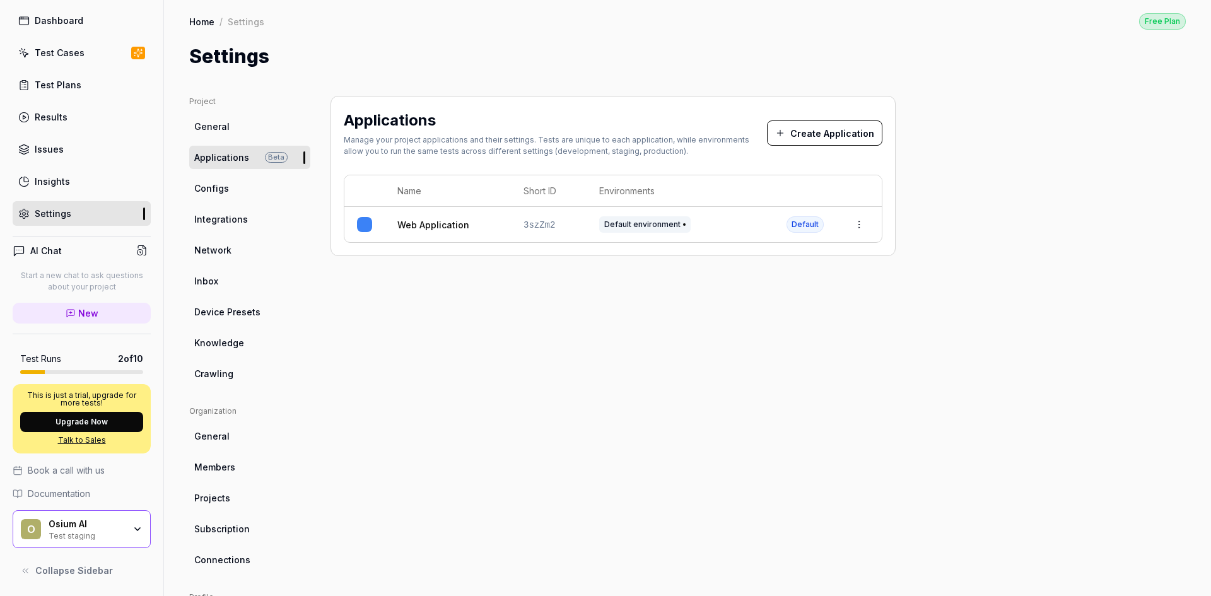
click at [858, 223] on html "l Dashboard Test Cases Test Plans Results Issues Insights Settings AI Chat Star…" at bounding box center [605, 298] width 1211 height 596
click at [912, 223] on html "l Dashboard Test Cases Test Plans Results Issues Insights Settings AI Chat Star…" at bounding box center [605, 298] width 1211 height 596
click at [245, 177] on link "Configs" at bounding box center [249, 188] width 121 height 23
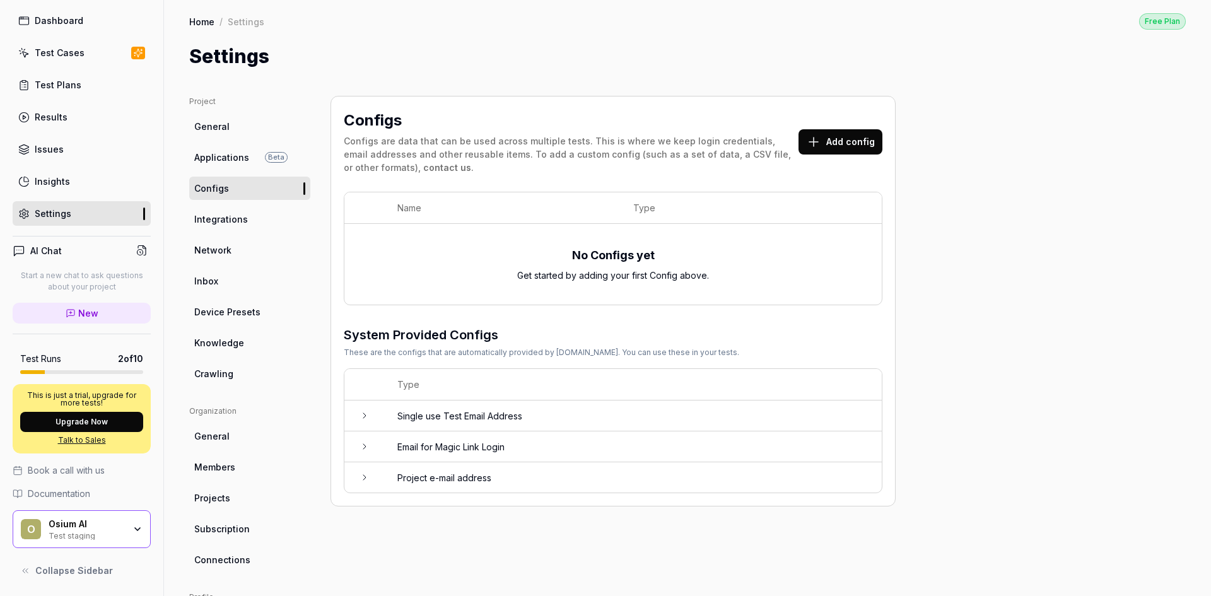
click at [355, 446] on td at bounding box center [364, 446] width 40 height 31
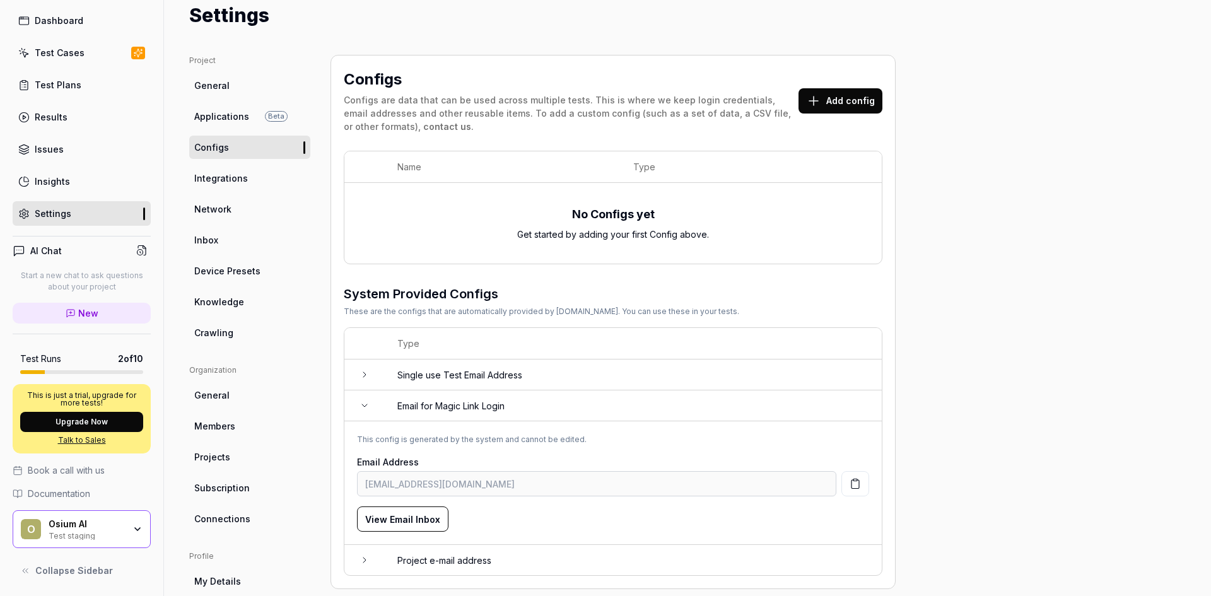
scroll to position [63, 0]
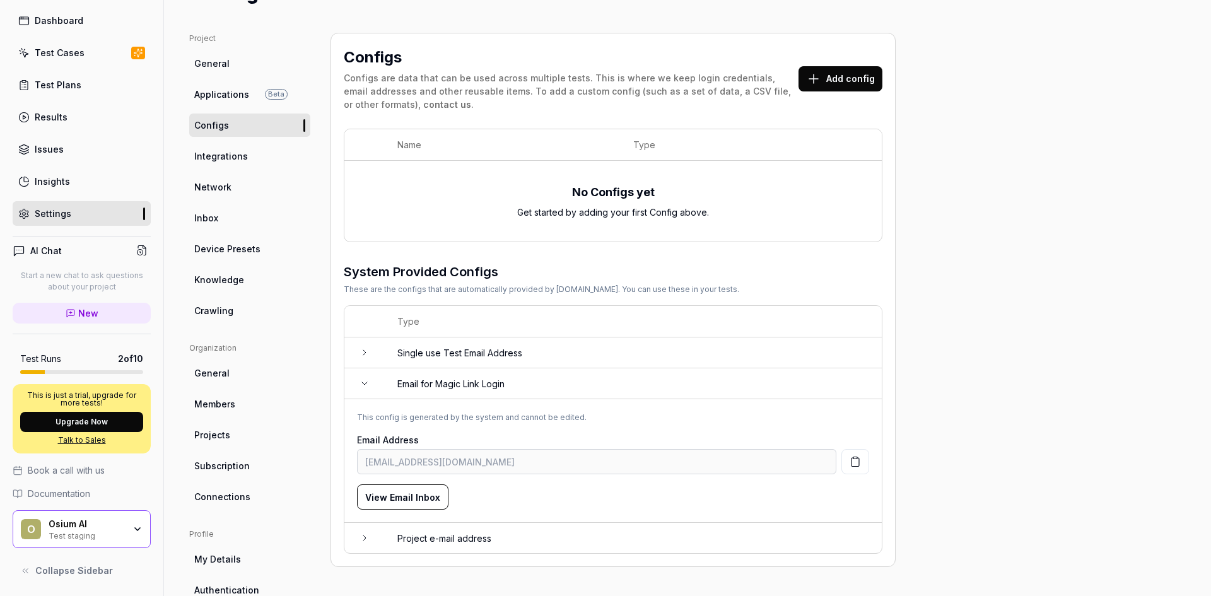
click at [406, 499] on button "View Email Inbox" at bounding box center [402, 496] width 91 height 25
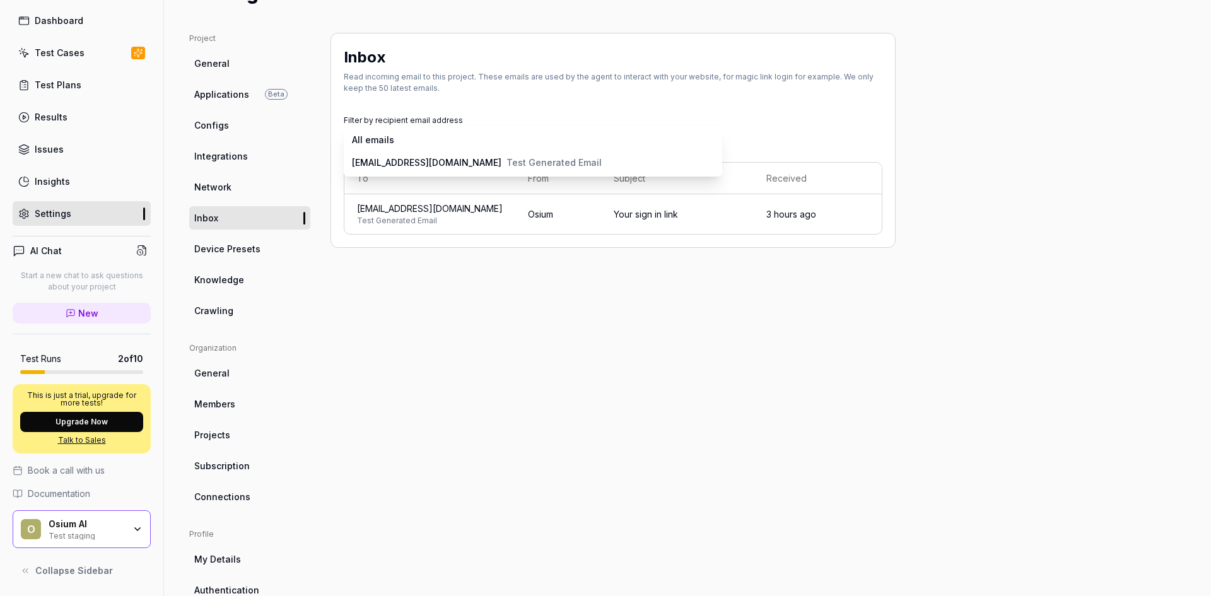
click at [396, 144] on body "l Dashboard Test Cases Test Plans Results Issues Insights Settings AI Chat Star…" at bounding box center [605, 298] width 1211 height 596
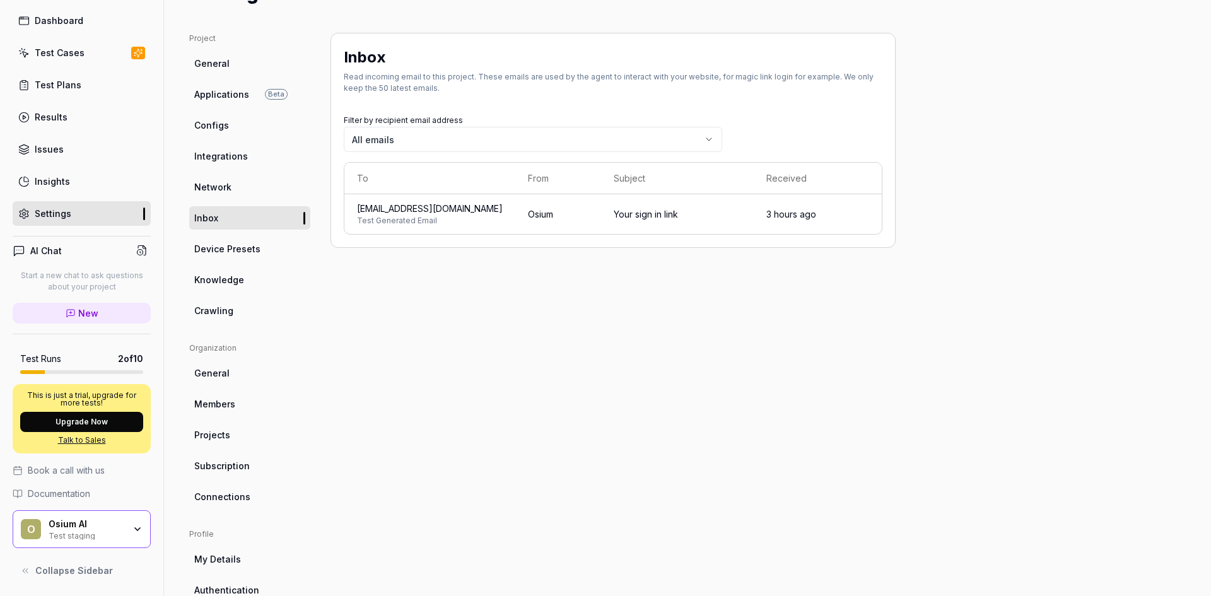
click at [257, 214] on link "Inbox" at bounding box center [249, 217] width 121 height 23
click at [247, 125] on link "Configs" at bounding box center [249, 124] width 121 height 23
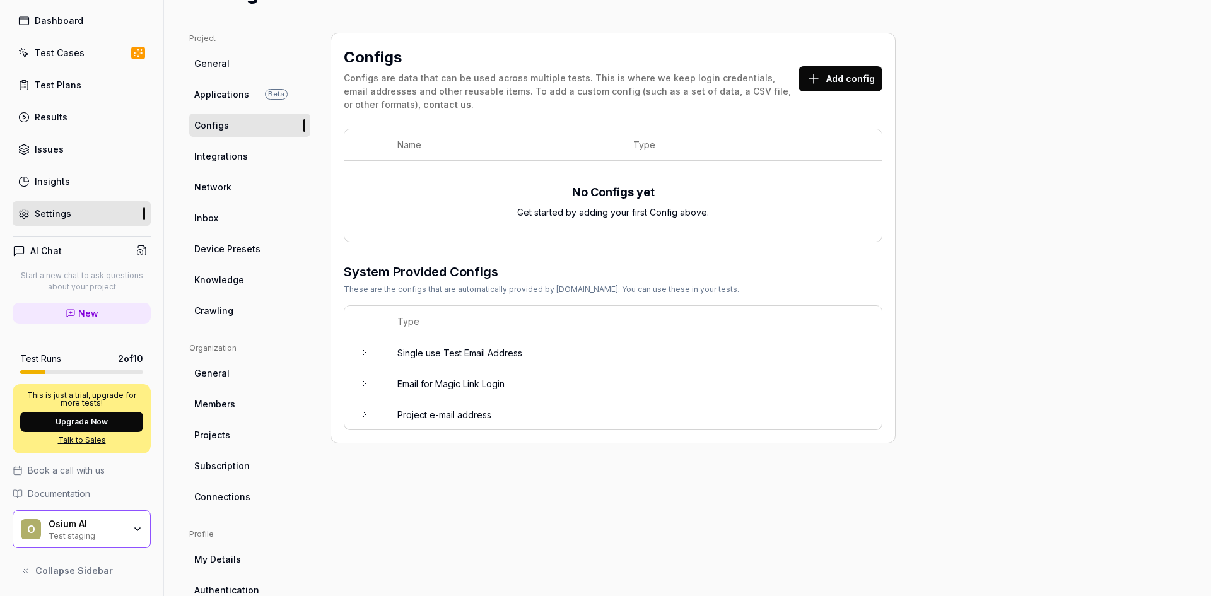
click at [359, 346] on td at bounding box center [364, 352] width 40 height 31
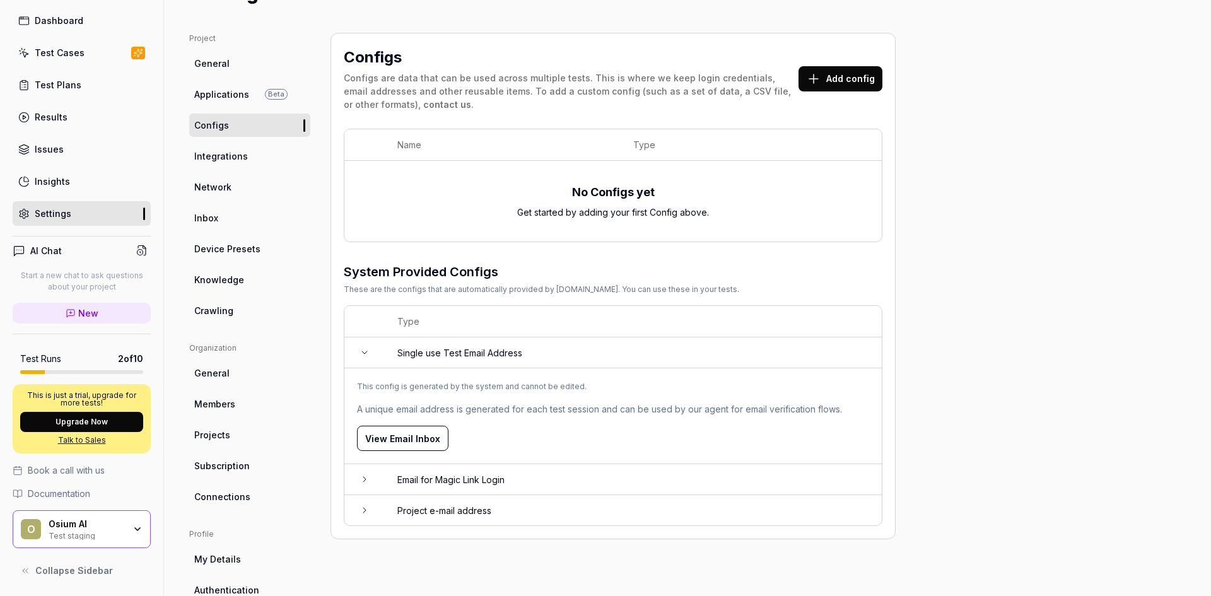
scroll to position [126, 0]
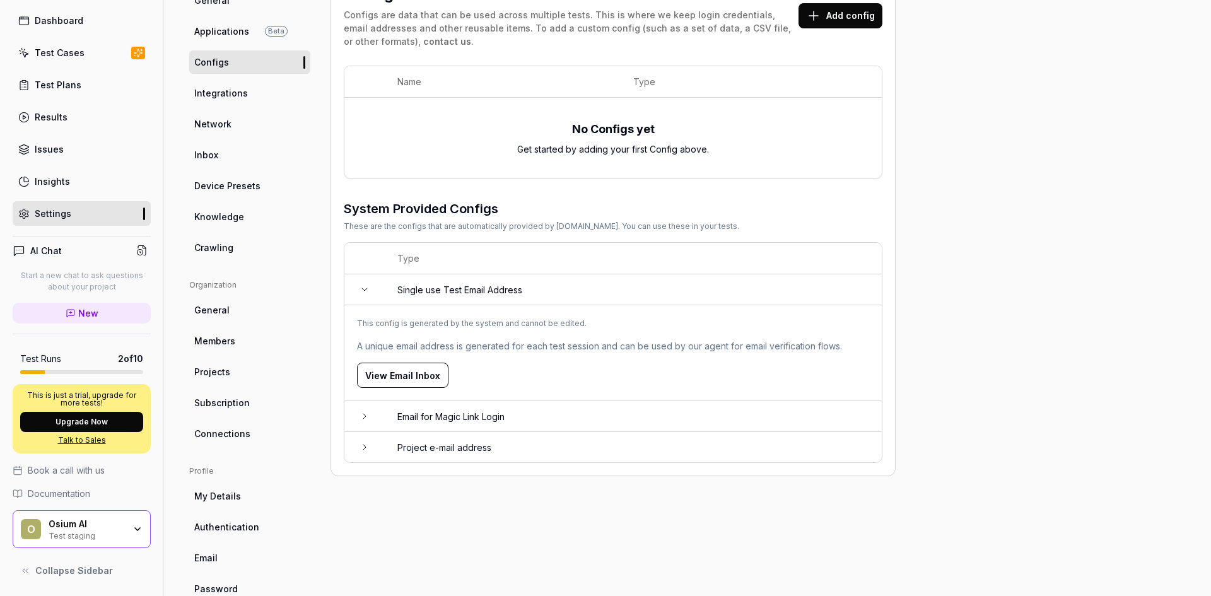
click at [346, 410] on td at bounding box center [364, 416] width 40 height 31
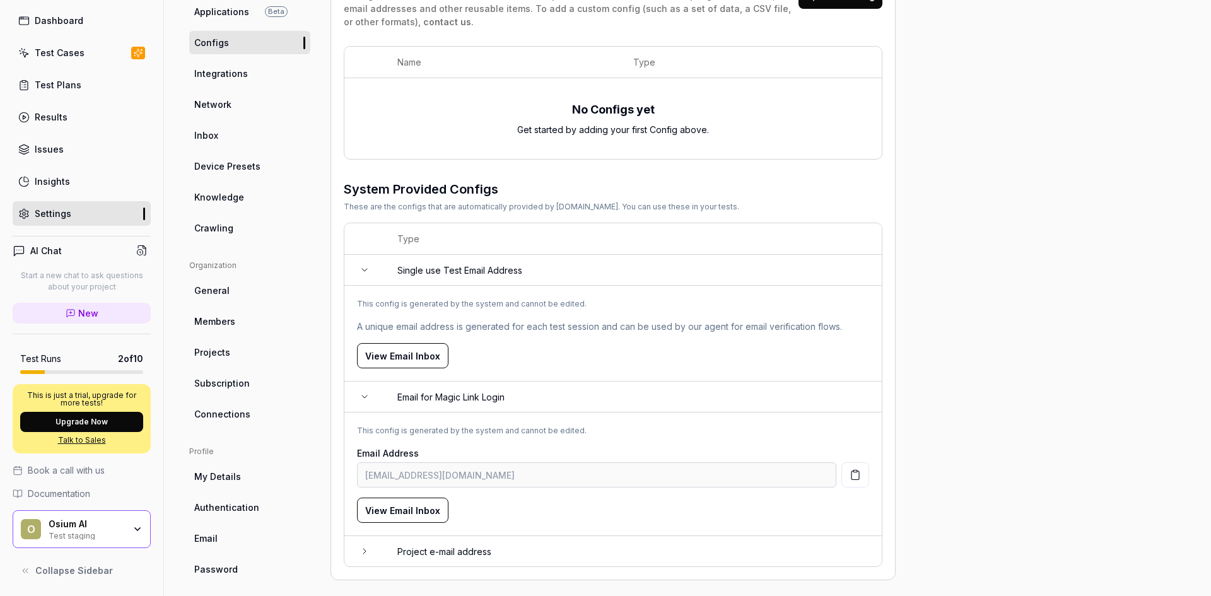
scroll to position [156, 0]
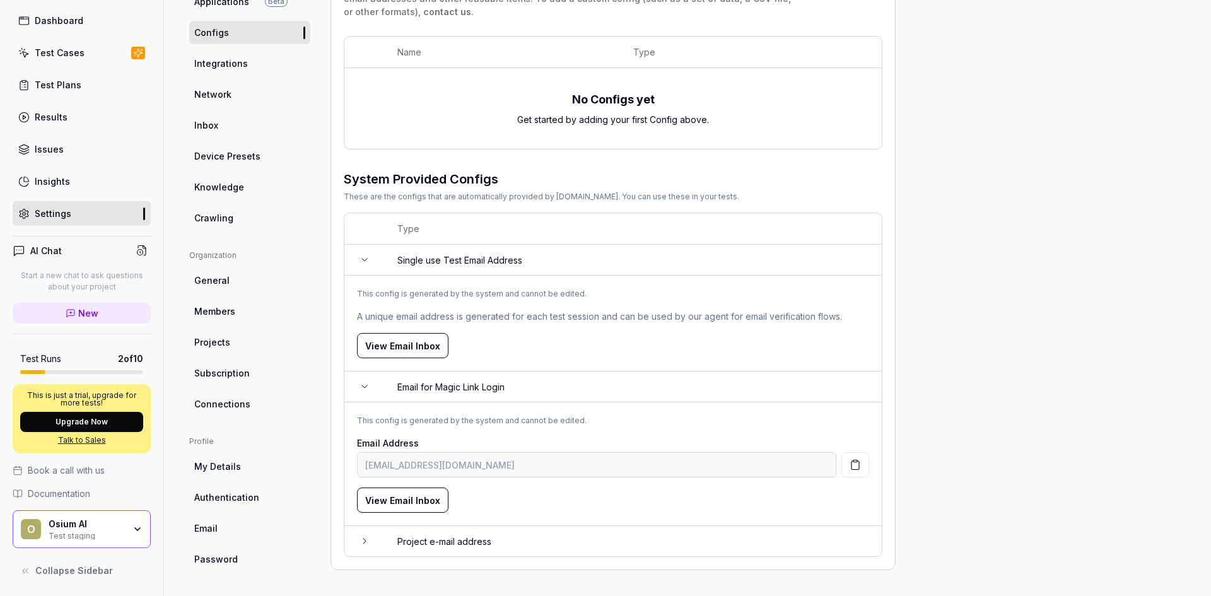
click at [362, 388] on icon at bounding box center [364, 386] width 10 height 10
click at [373, 413] on td at bounding box center [364, 417] width 40 height 30
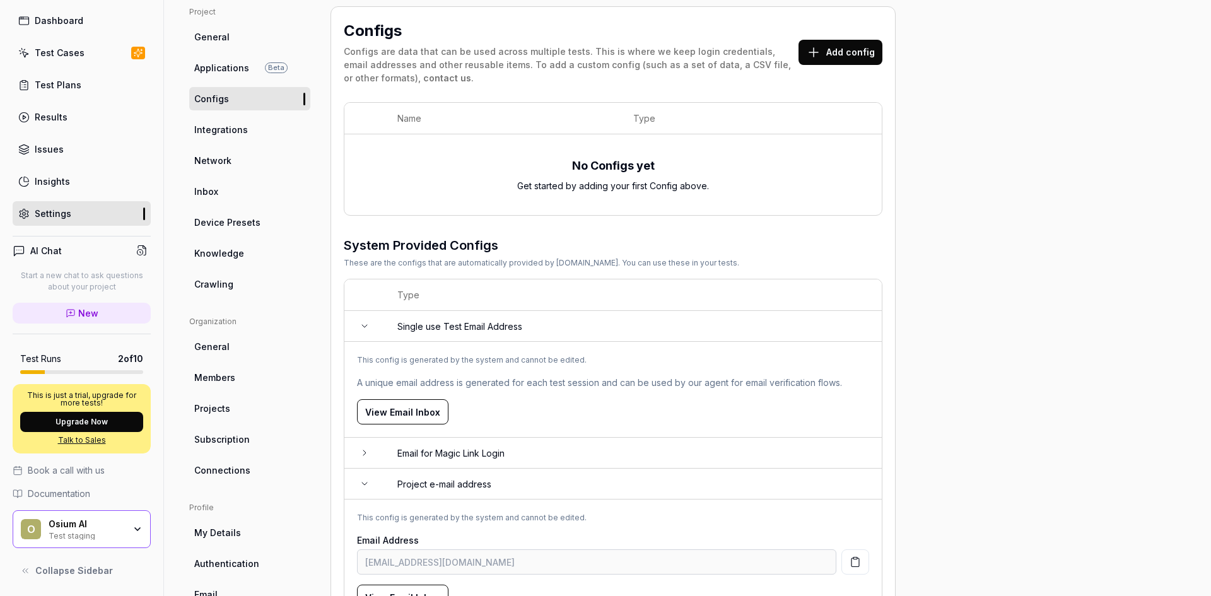
scroll to position [30, 0]
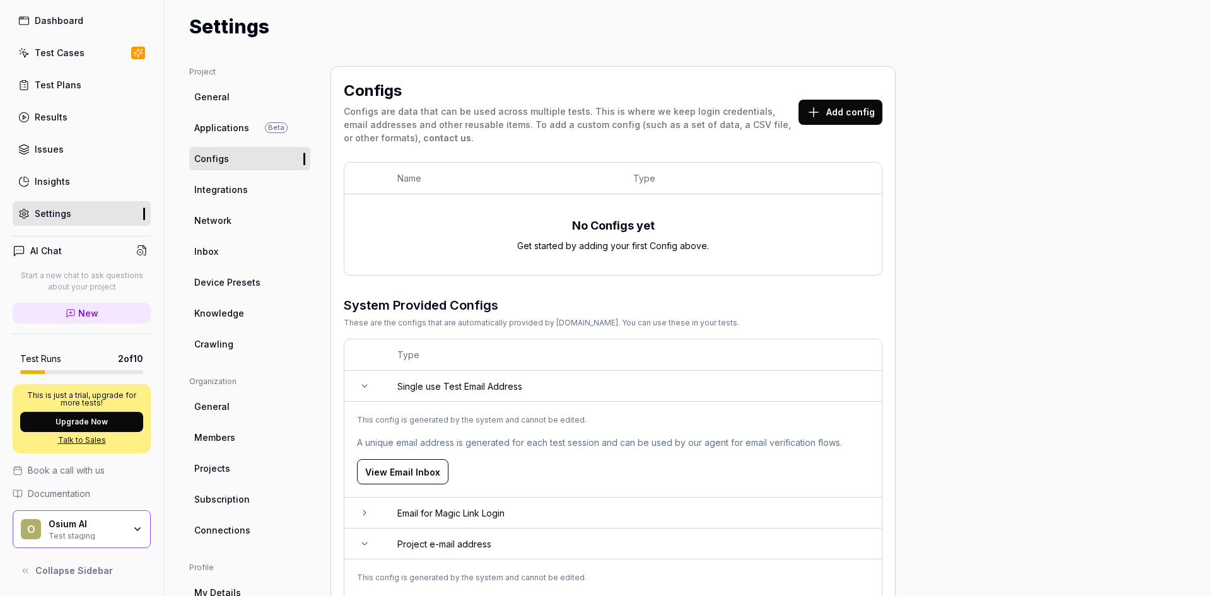
click at [835, 117] on button "Add config" at bounding box center [840, 112] width 84 height 25
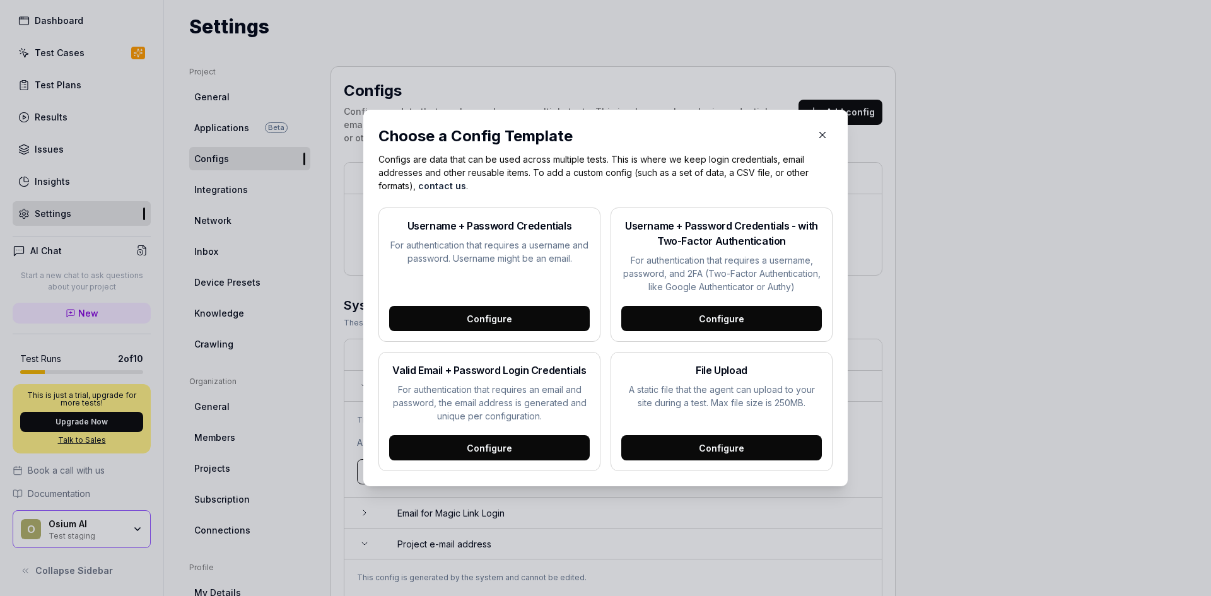
click at [476, 313] on div "Configure" at bounding box center [489, 318] width 201 height 25
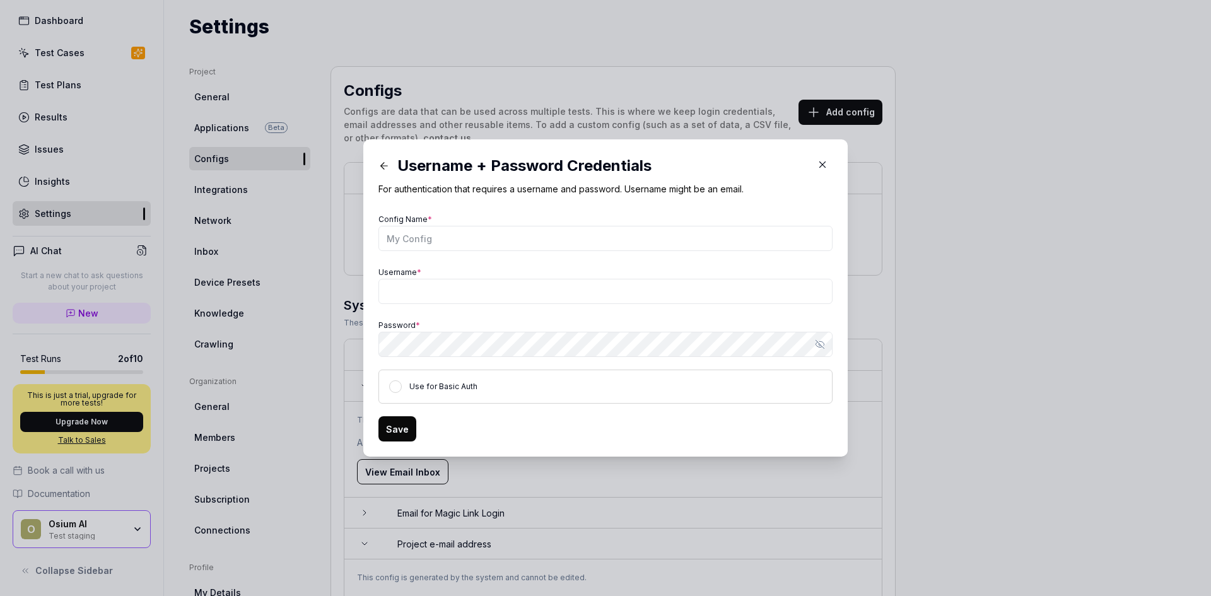
click at [378, 165] on icon at bounding box center [383, 165] width 11 height 11
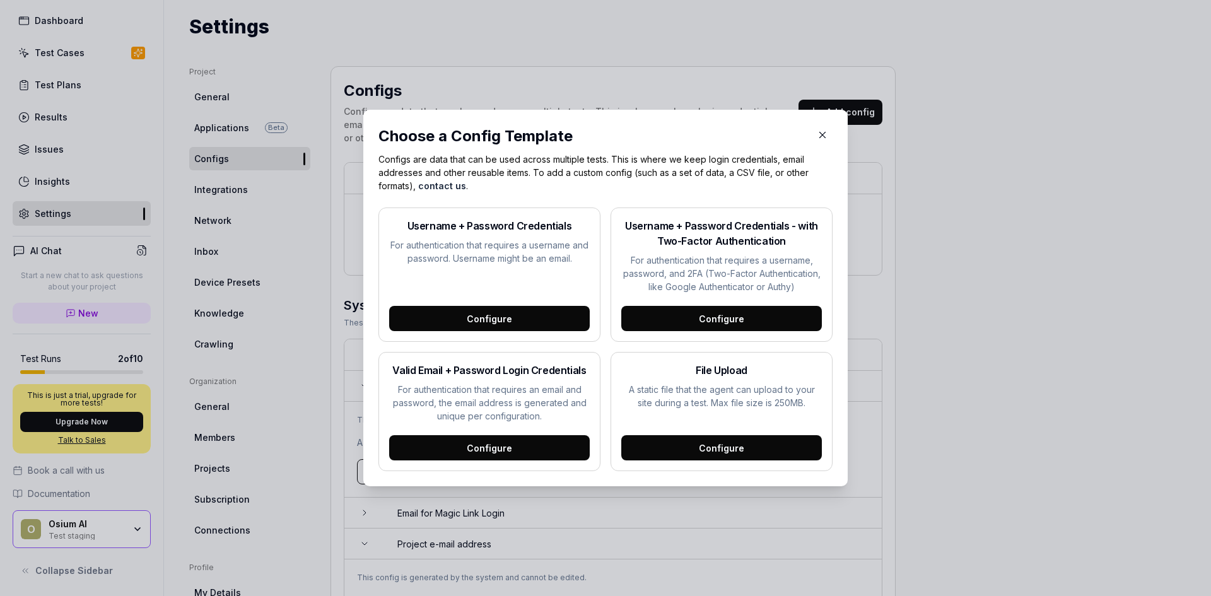
click at [819, 138] on icon "button" at bounding box center [822, 134] width 11 height 11
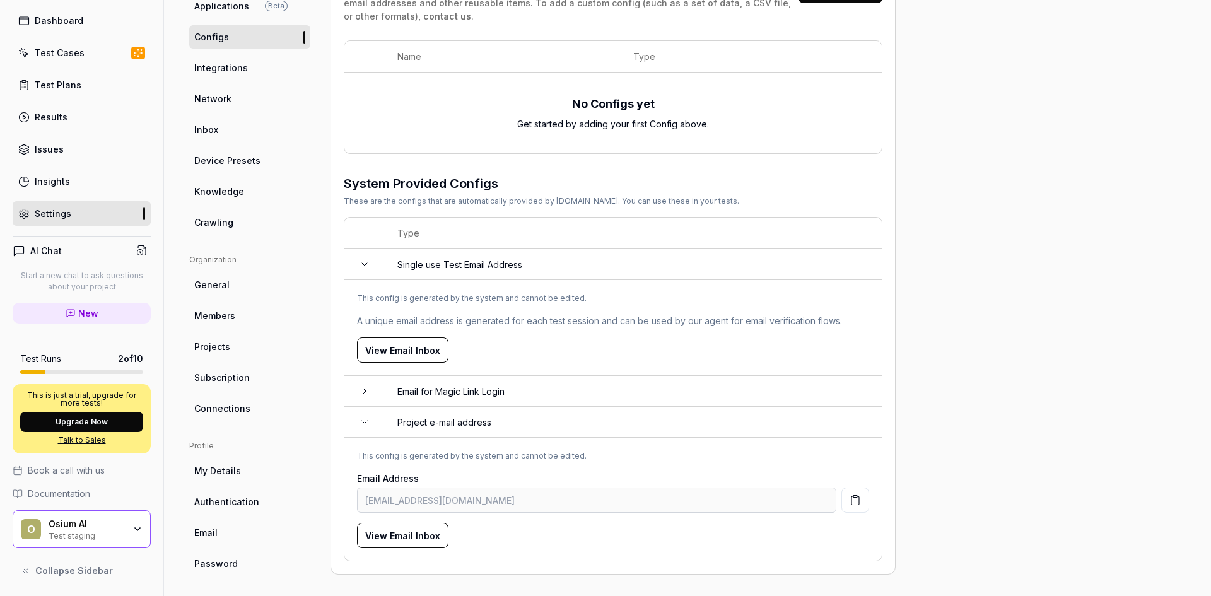
scroll to position [156, 0]
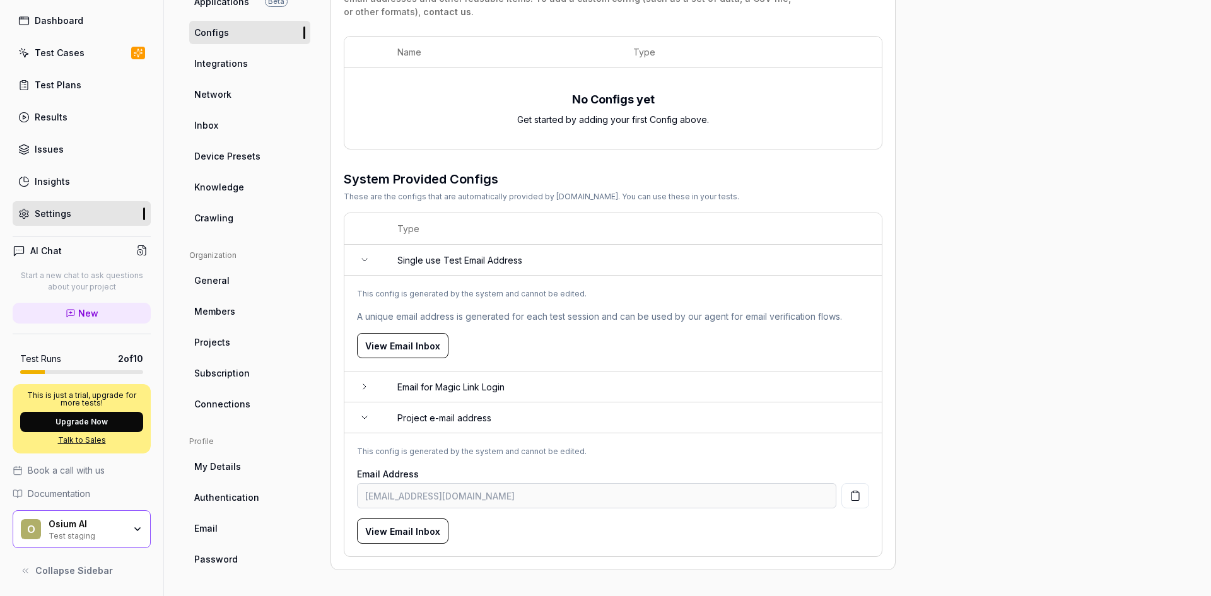
click at [358, 267] on td at bounding box center [364, 260] width 40 height 31
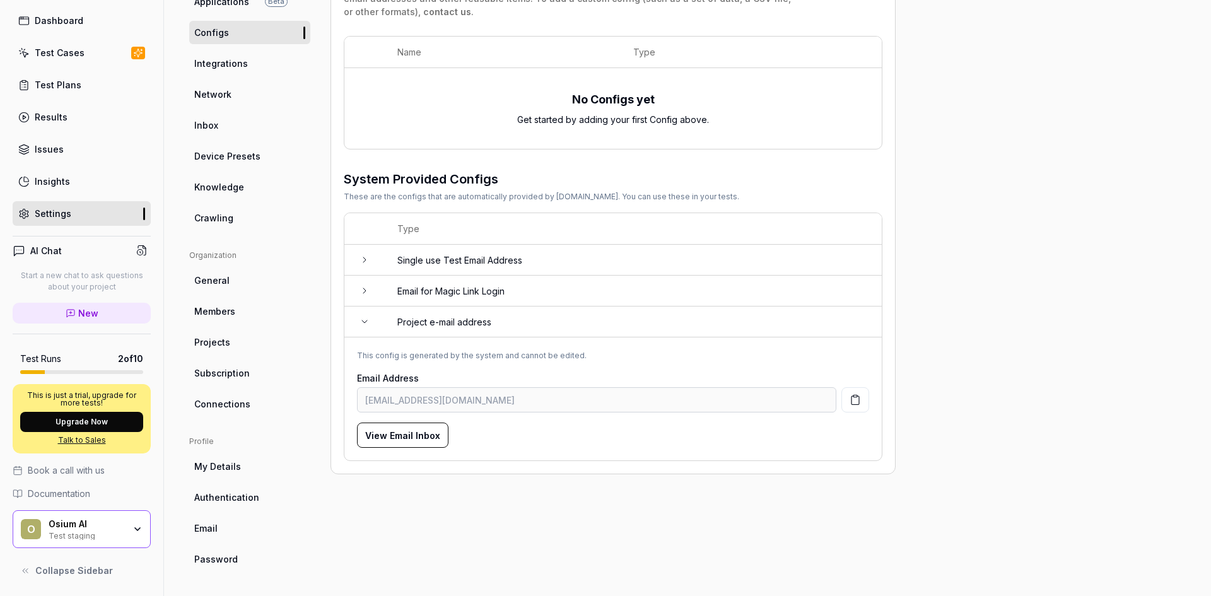
click at [363, 293] on icon at bounding box center [364, 291] width 10 height 10
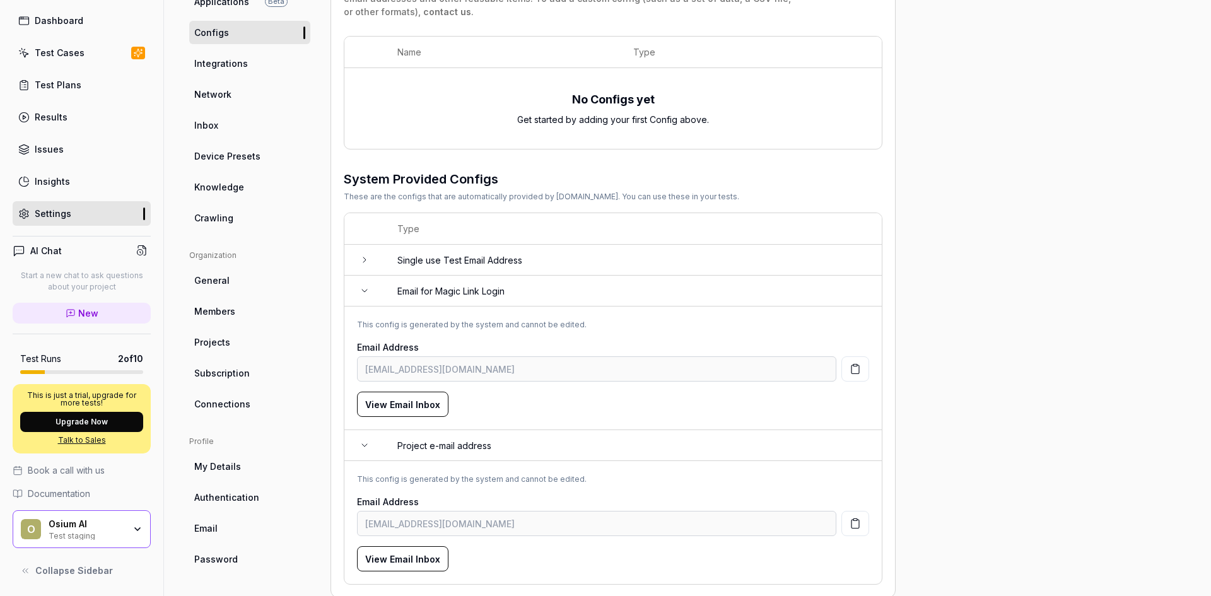
scroll to position [183, 0]
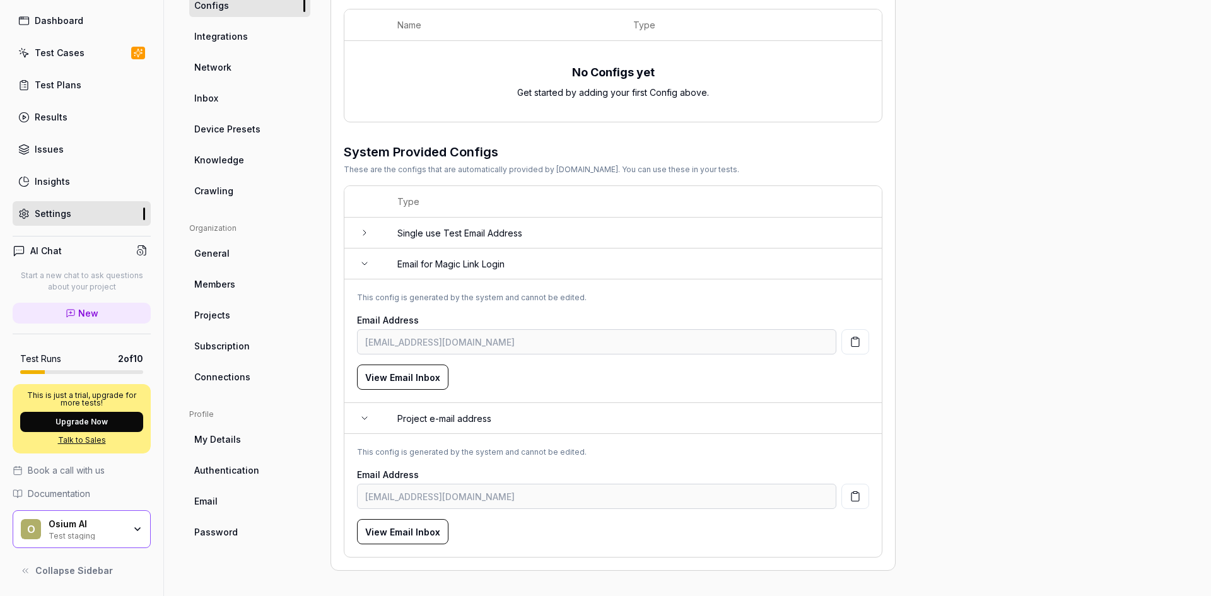
click at [385, 376] on button "View Email Inbox" at bounding box center [402, 376] width 91 height 25
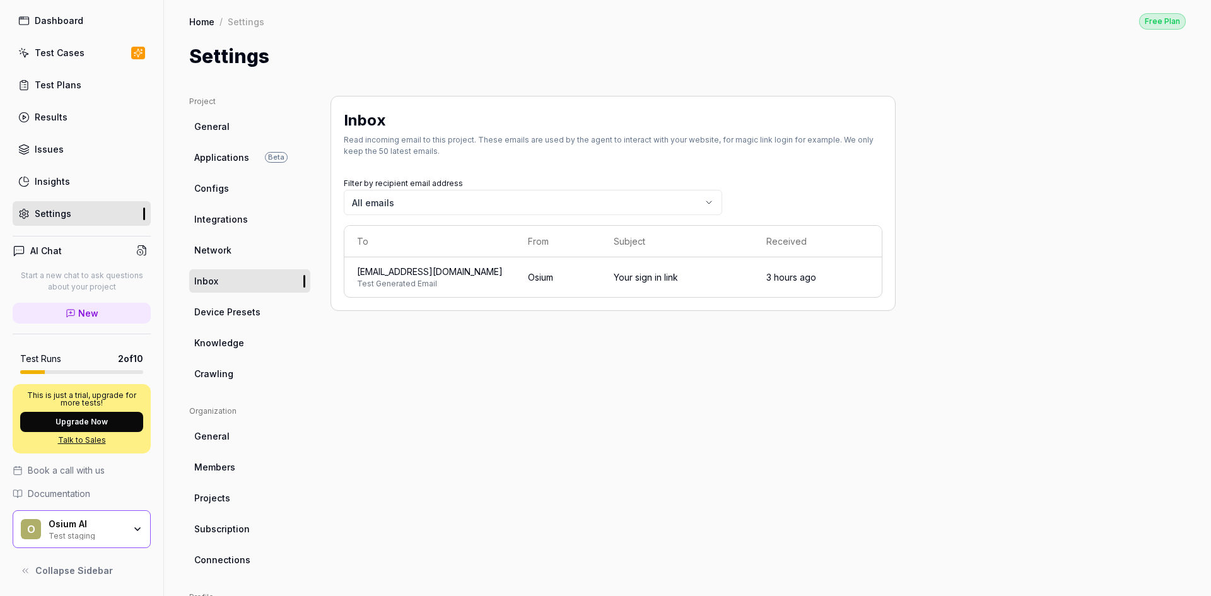
click at [218, 211] on link "Integrations" at bounding box center [249, 218] width 121 height 23
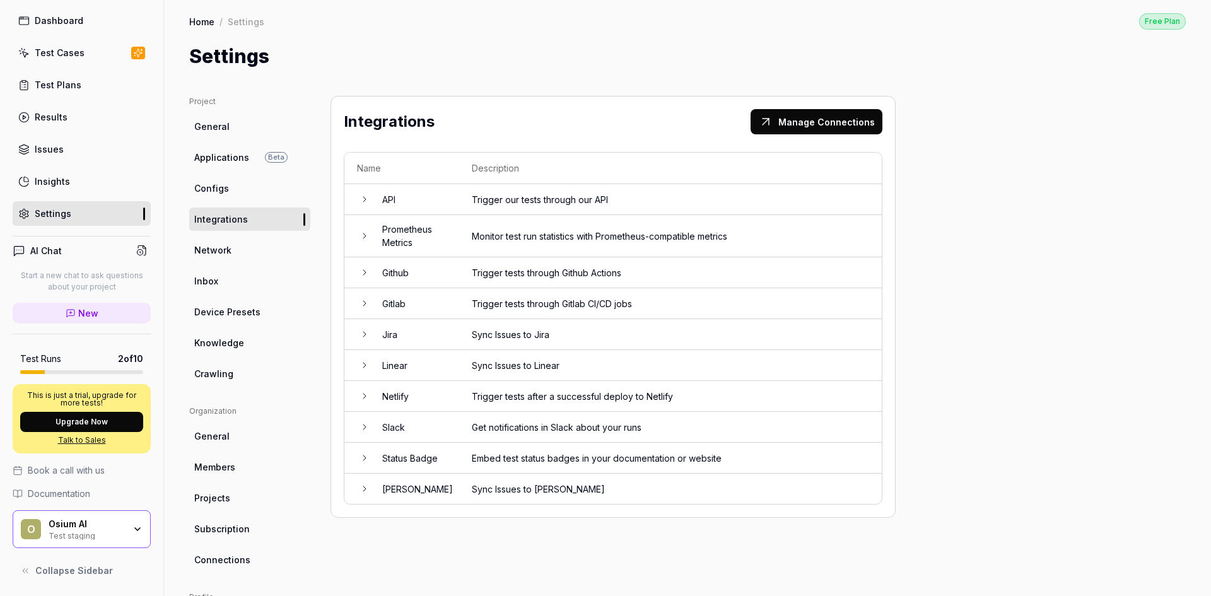
click at [228, 242] on link "Network" at bounding box center [249, 249] width 121 height 23
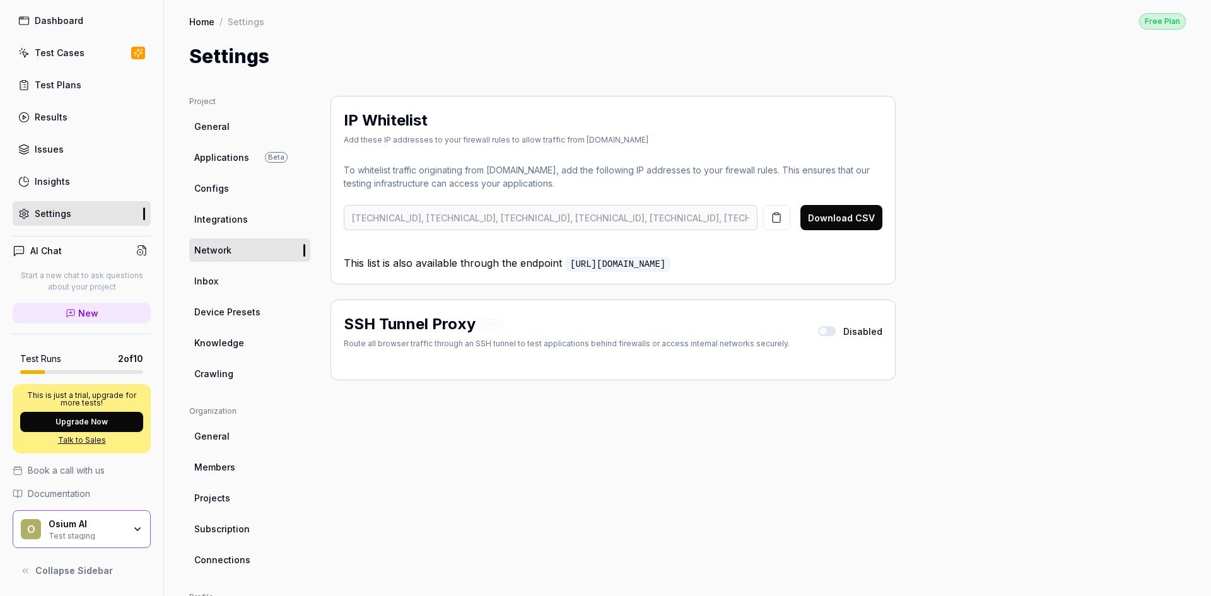
click at [228, 143] on ul "Project General Applications Beta Configs Integrations Network Inbox Device Pre…" at bounding box center [249, 240] width 121 height 289
click at [221, 129] on span "General" at bounding box center [211, 126] width 35 height 13
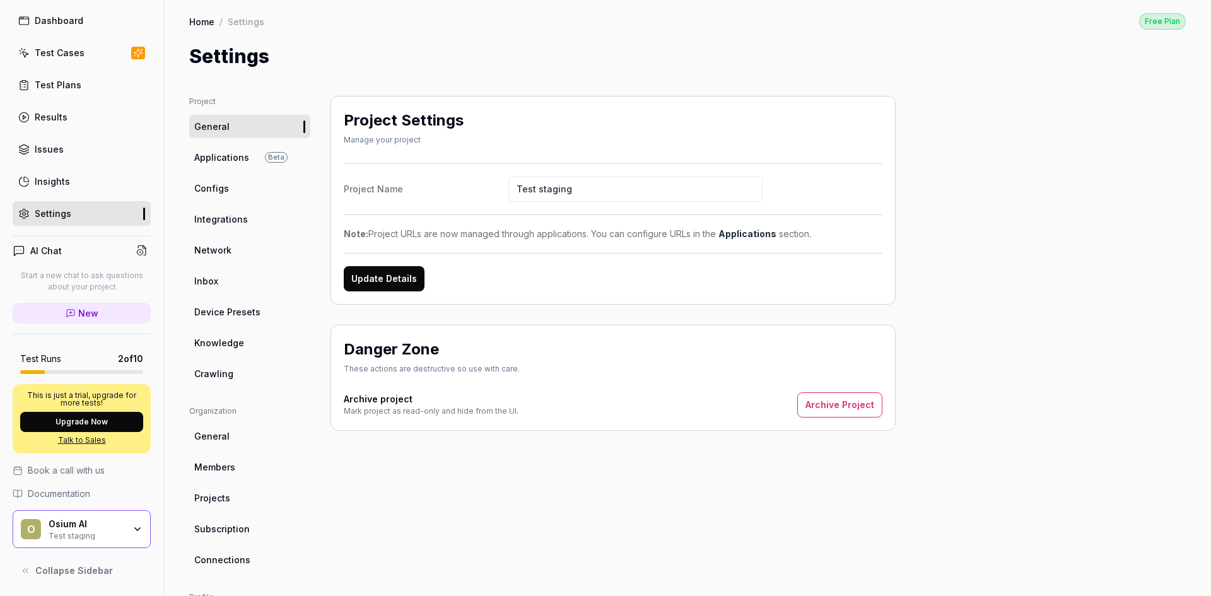
click at [217, 220] on span "Integrations" at bounding box center [221, 218] width 54 height 13
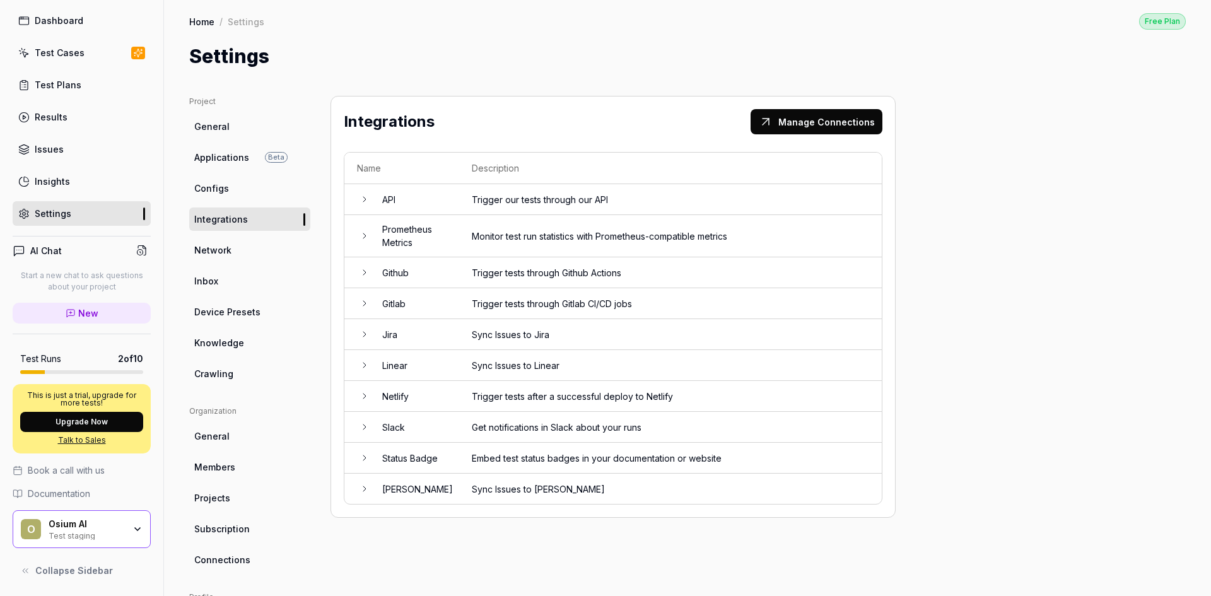
click at [224, 252] on span "Network" at bounding box center [212, 249] width 37 height 13
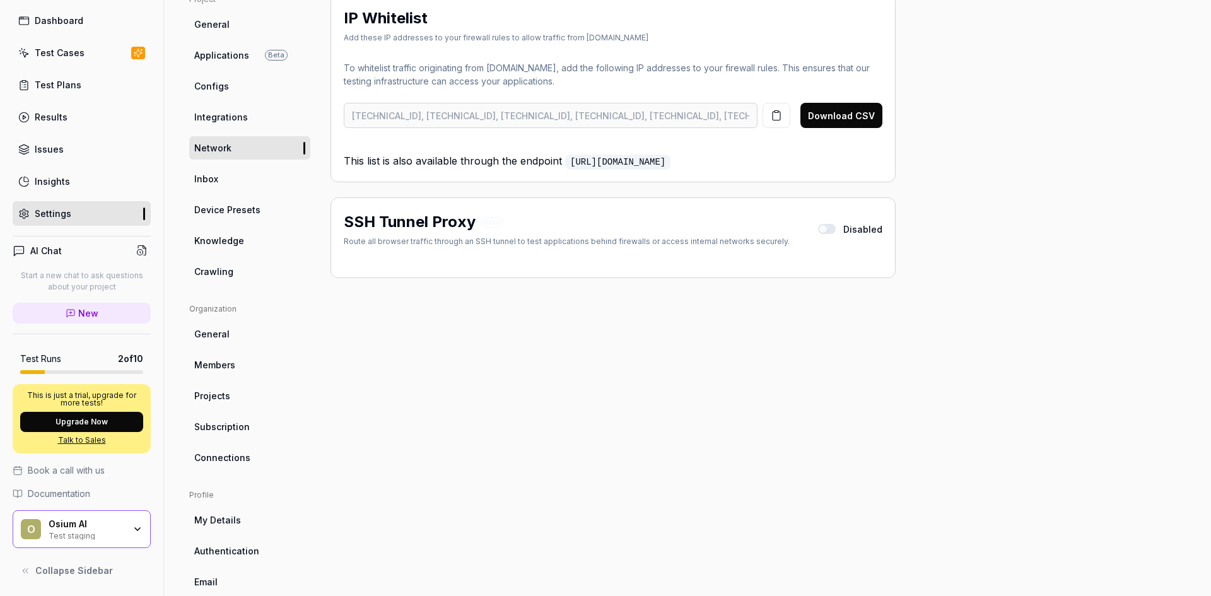
scroll to position [126, 0]
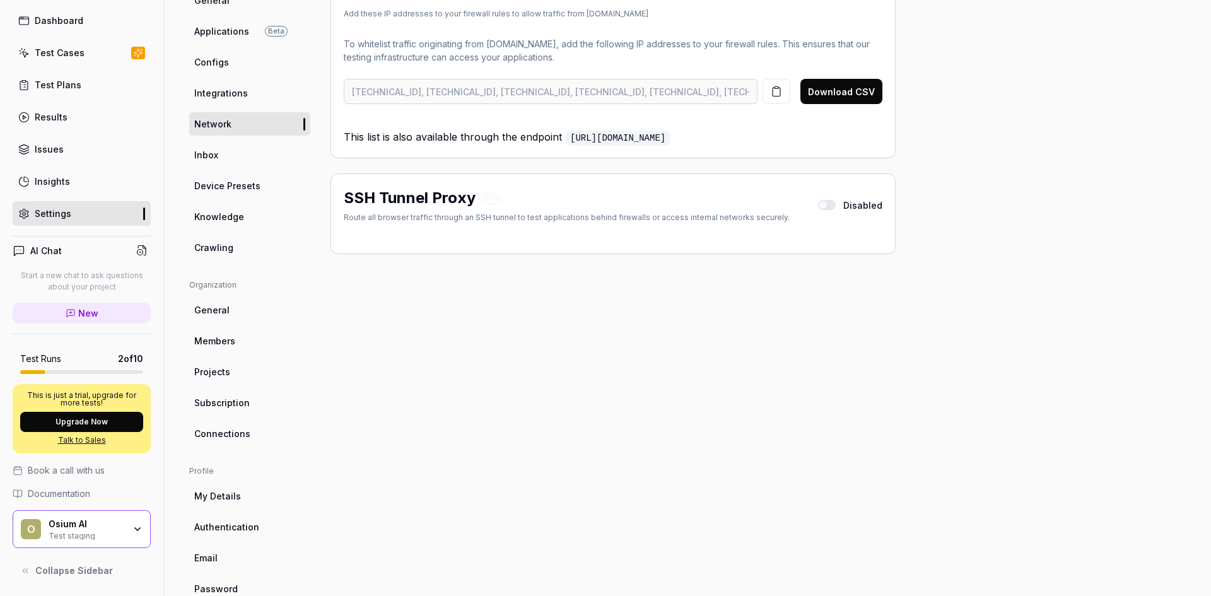
click at [245, 245] on link "Crawling" at bounding box center [249, 247] width 121 height 23
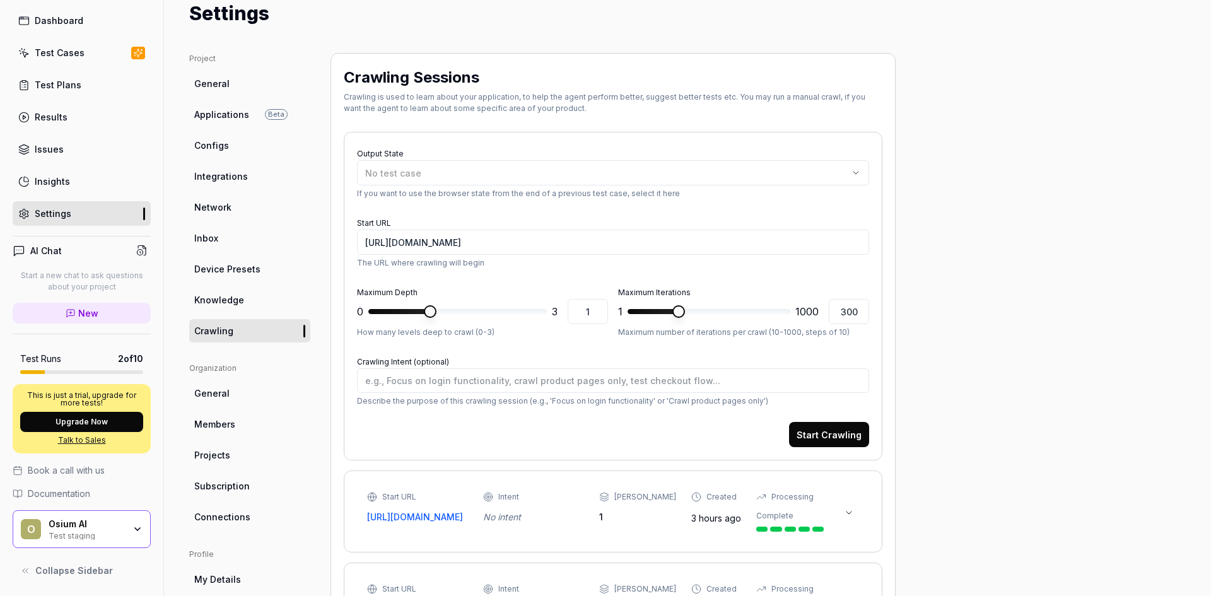
scroll to position [30, 0]
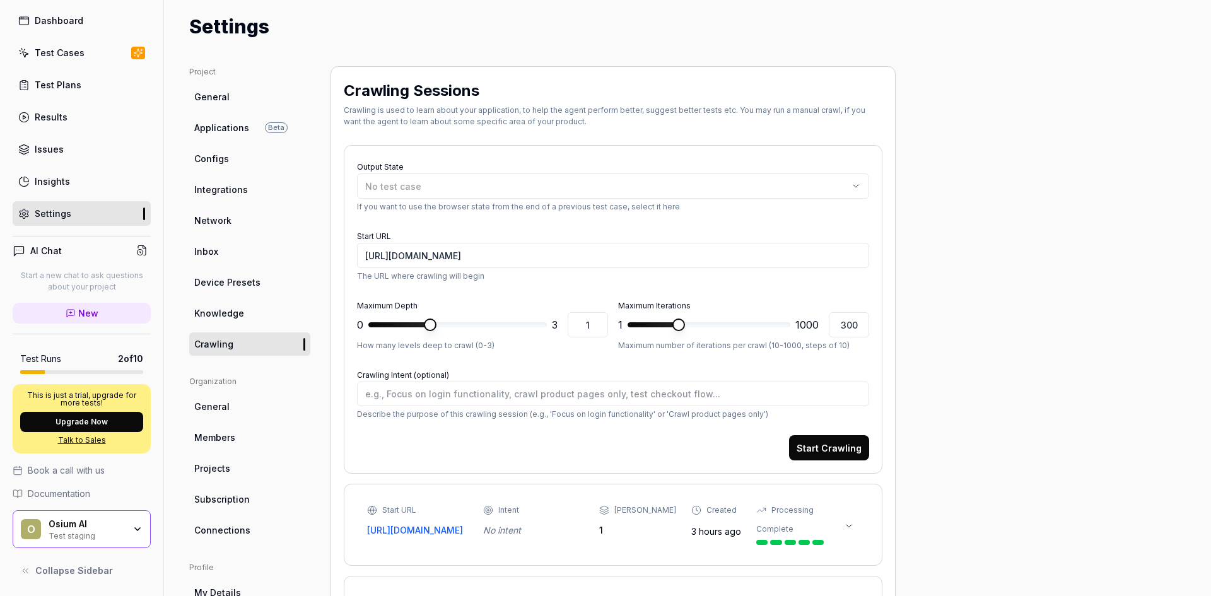
click at [214, 252] on span "Inbox" at bounding box center [206, 251] width 24 height 13
type textarea "*"
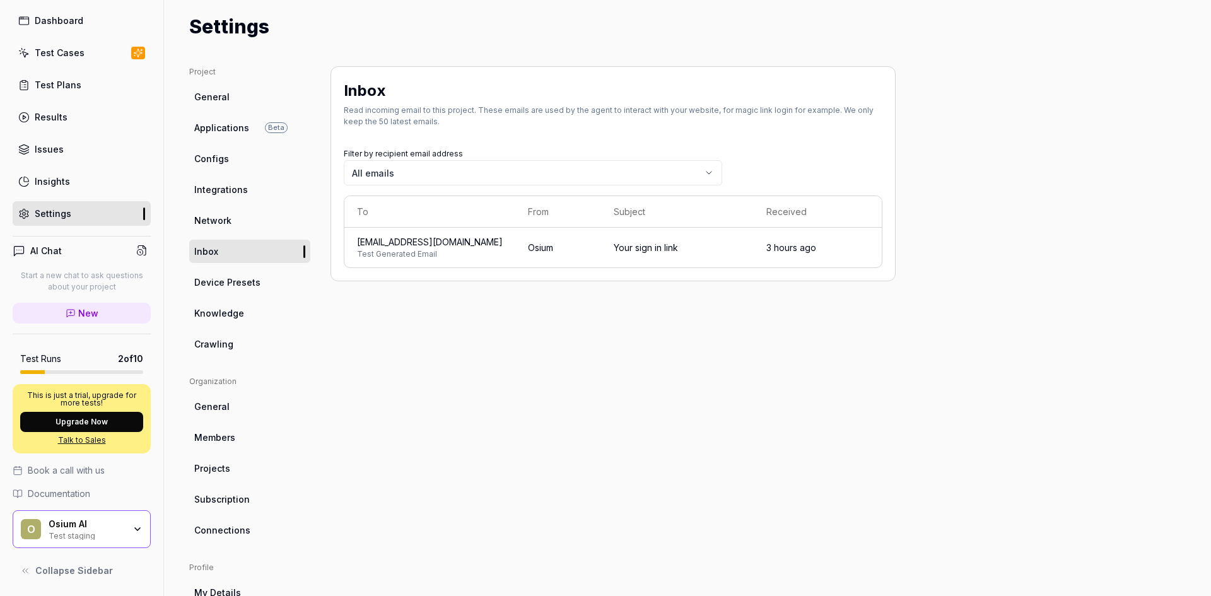
click at [258, 153] on link "Configs" at bounding box center [249, 158] width 121 height 23
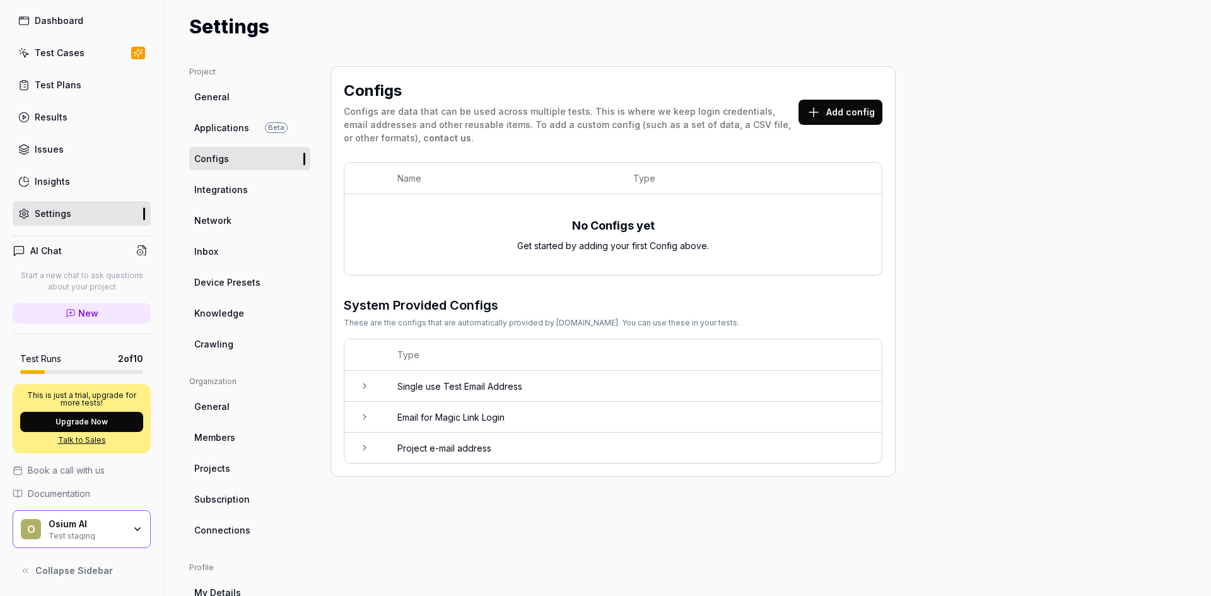
click at [368, 419] on icon at bounding box center [364, 417] width 10 height 10
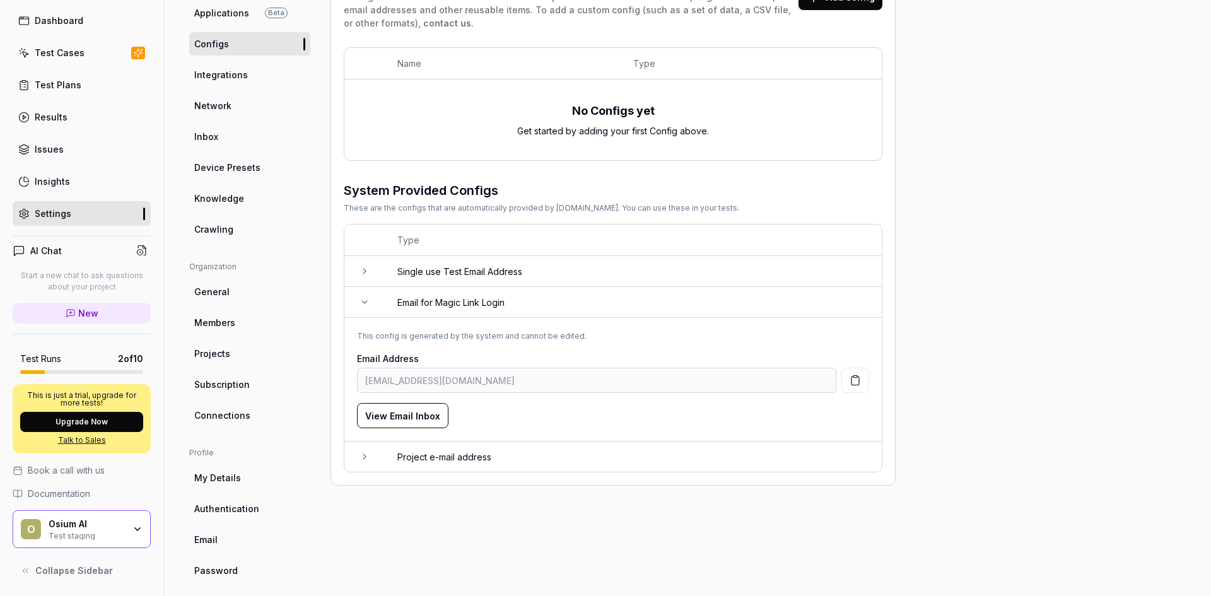
scroll to position [156, 0]
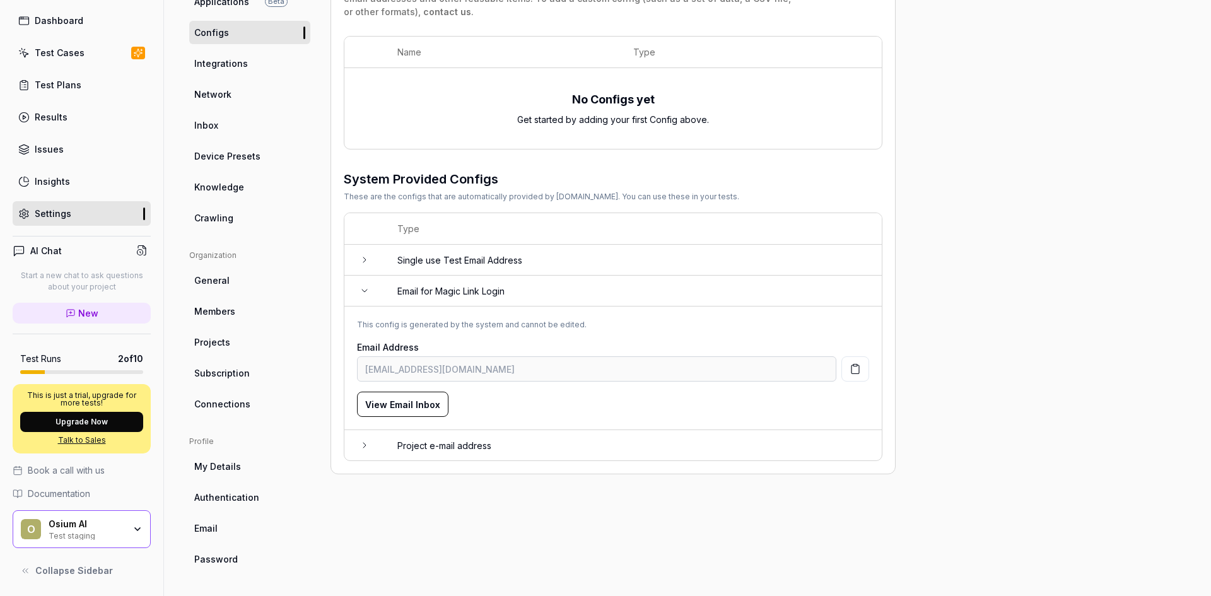
click at [366, 293] on icon at bounding box center [364, 291] width 10 height 10
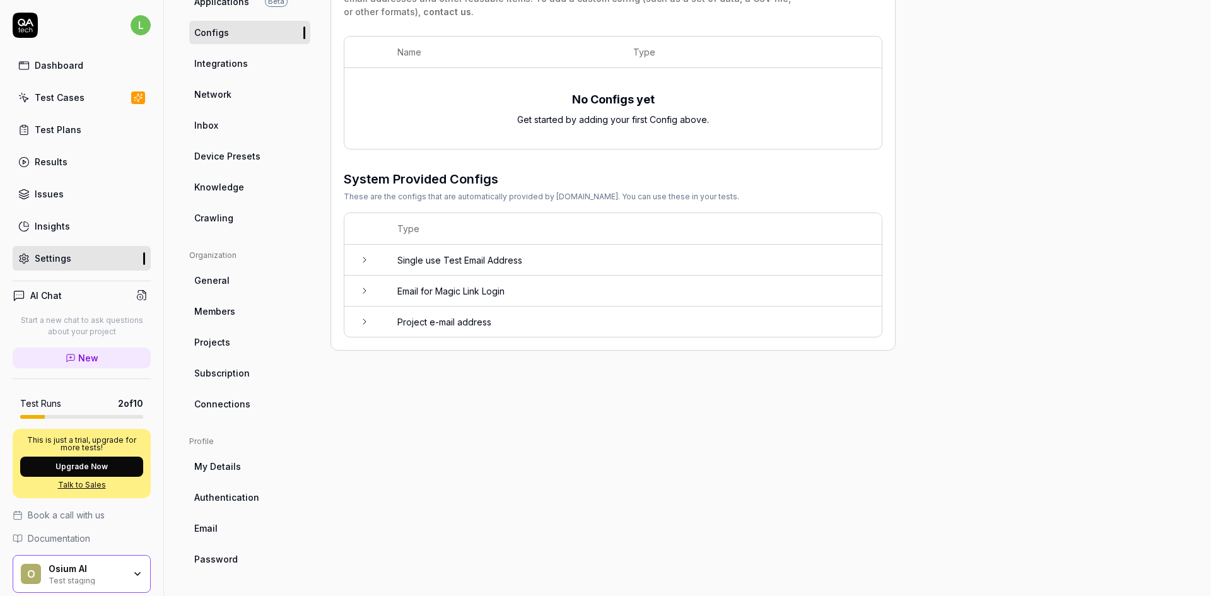
click at [60, 90] on link "Test Cases" at bounding box center [82, 97] width 138 height 25
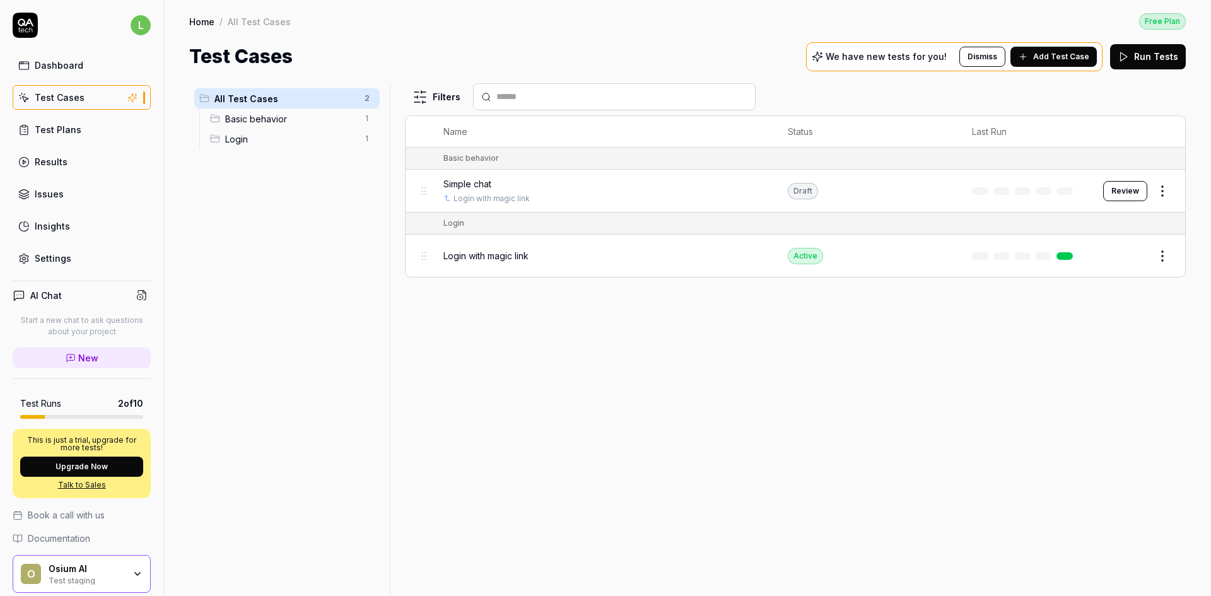
click at [1037, 55] on button "Add Test Case" at bounding box center [1053, 57] width 86 height 20
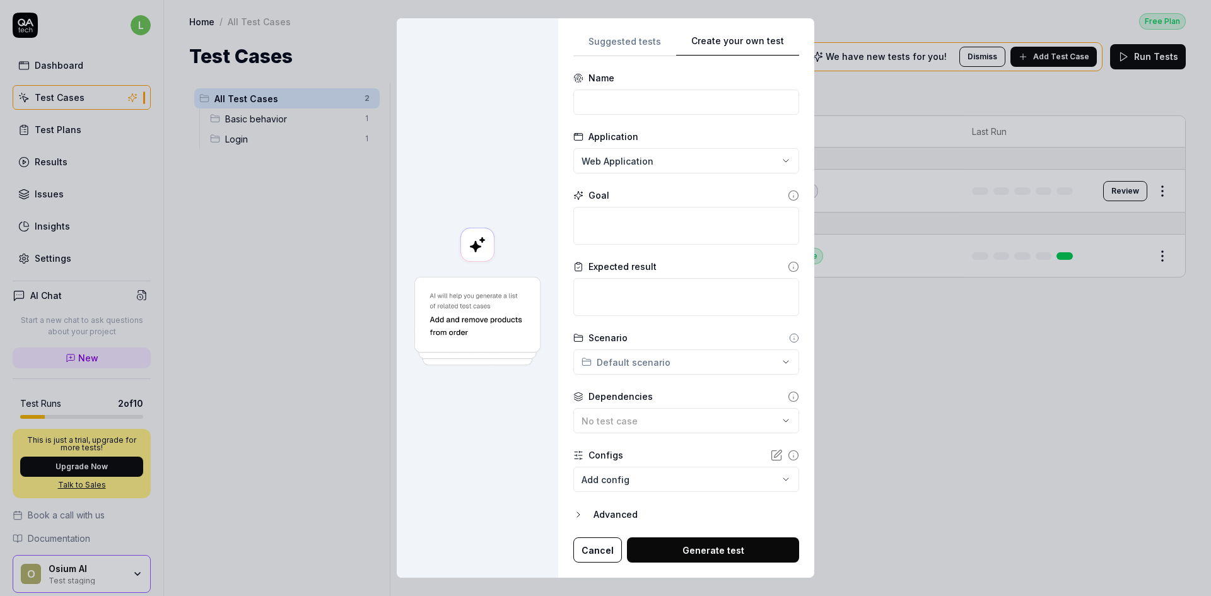
click at [791, 110] on div "**********" at bounding box center [686, 298] width 256 height 560
click at [626, 477] on body "l Dashboard Test Cases Test Plans Results Issues Insights Settings AI Chat Star…" at bounding box center [605, 298] width 1211 height 596
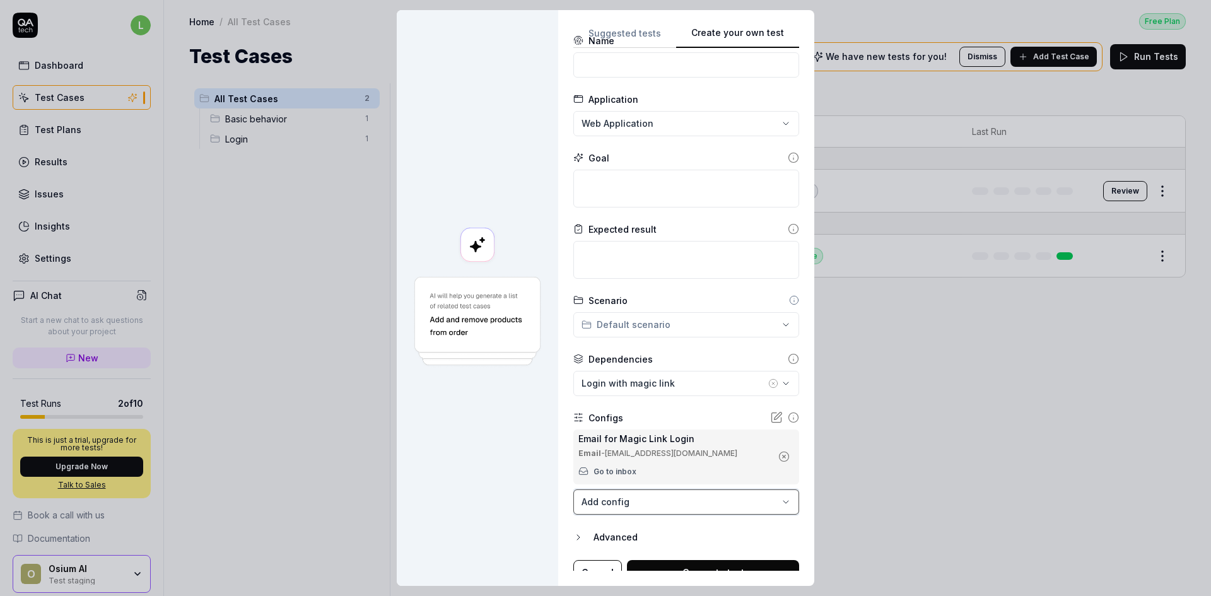
scroll to position [44, 0]
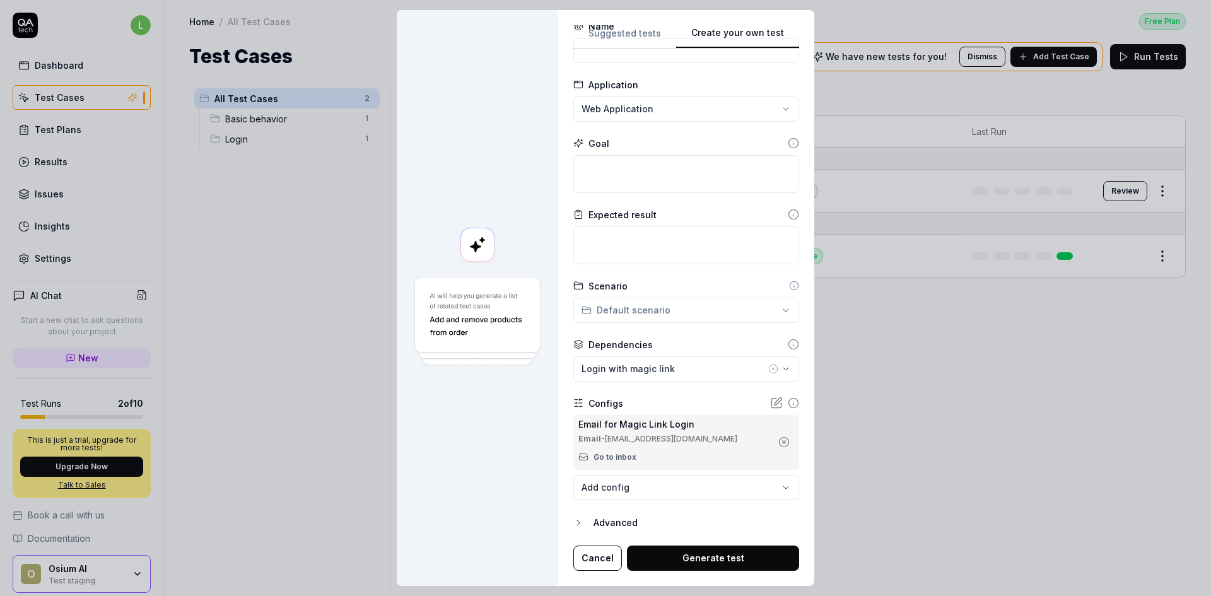
click at [646, 484] on body "l Dashboard Test Cases Test Plans Results Issues Insights Settings AI Chat Star…" at bounding box center [605, 298] width 1211 height 596
click at [767, 403] on div "**********" at bounding box center [605, 298] width 1211 height 596
click at [774, 400] on icon at bounding box center [778, 402] width 8 height 8
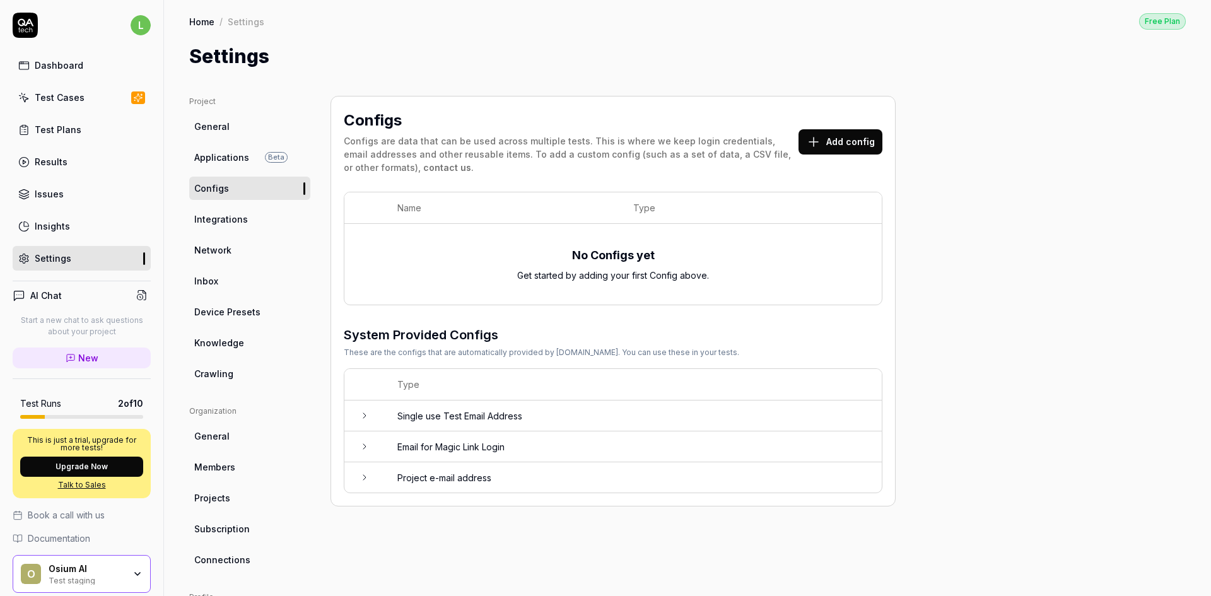
click at [461, 452] on td "Email for Magic Link Login" at bounding box center [633, 446] width 497 height 31
click at [361, 448] on icon at bounding box center [364, 446] width 10 height 10
click at [361, 419] on icon at bounding box center [364, 415] width 10 height 10
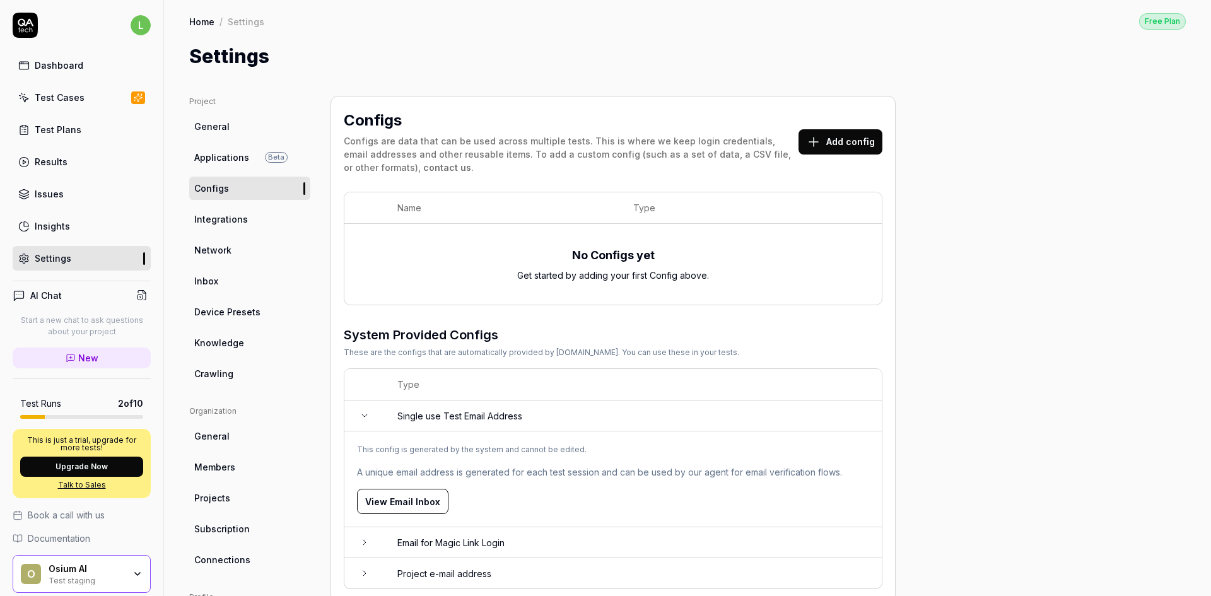
click at [361, 419] on icon at bounding box center [364, 415] width 10 height 10
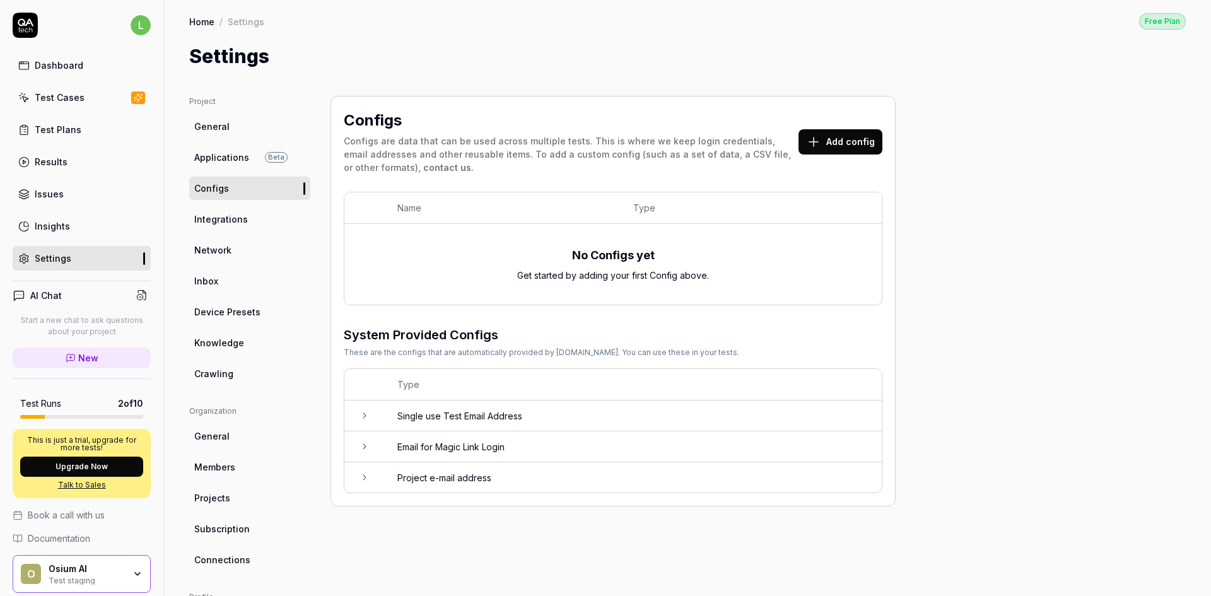
click at [830, 144] on button "Add config" at bounding box center [840, 141] width 84 height 25
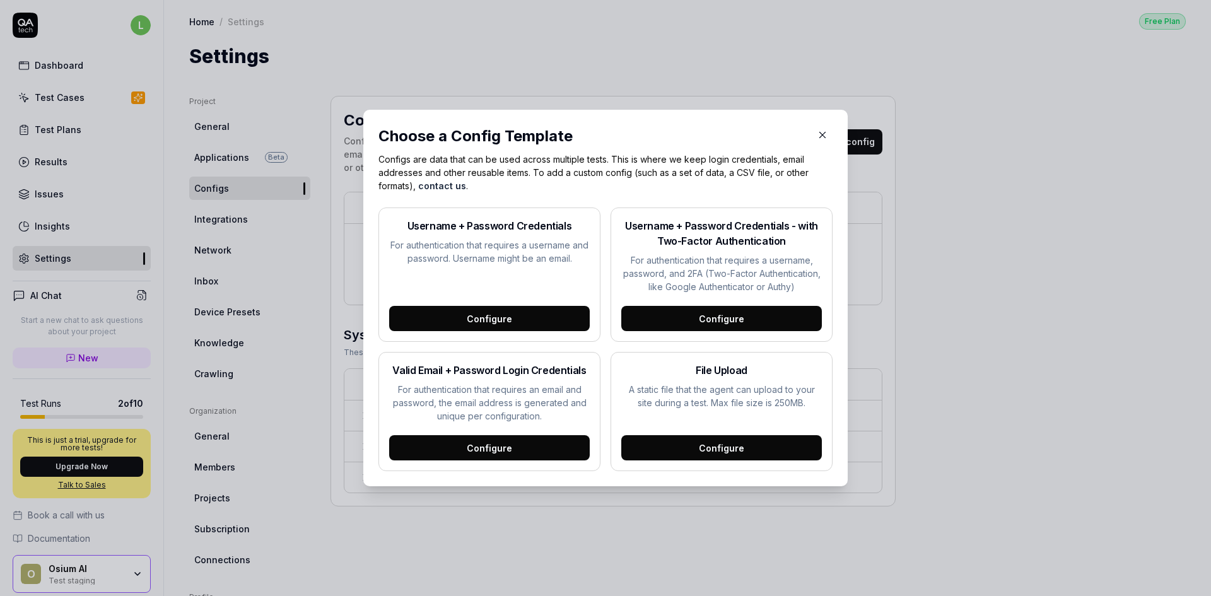
click at [504, 316] on div "Configure" at bounding box center [489, 318] width 201 height 25
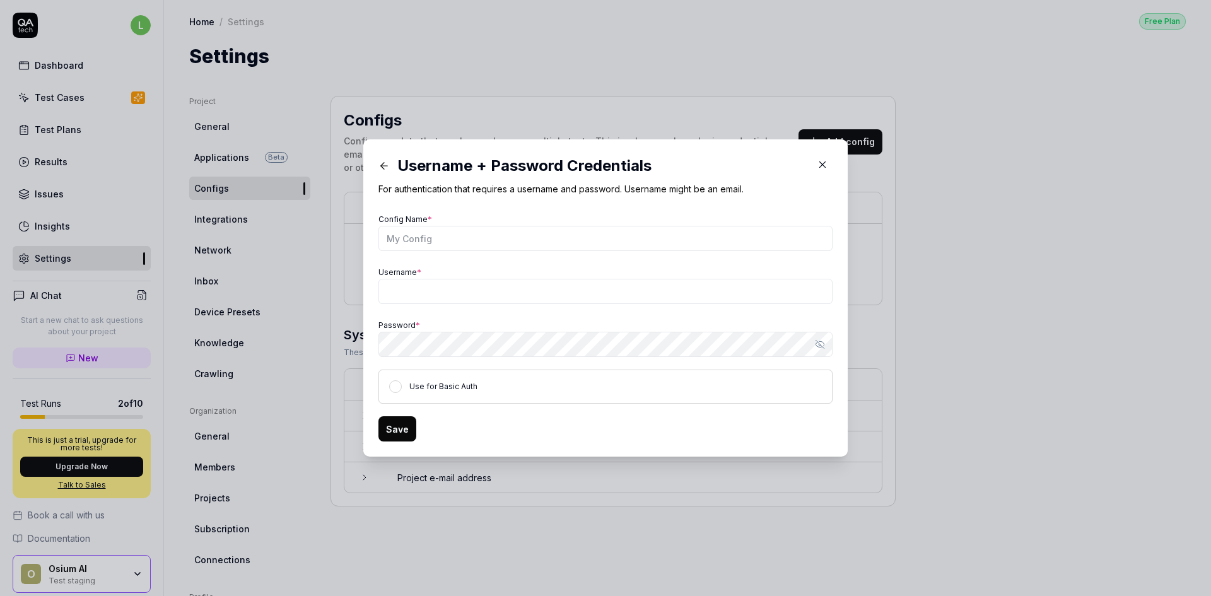
click at [812, 165] on button "button" at bounding box center [822, 164] width 20 height 20
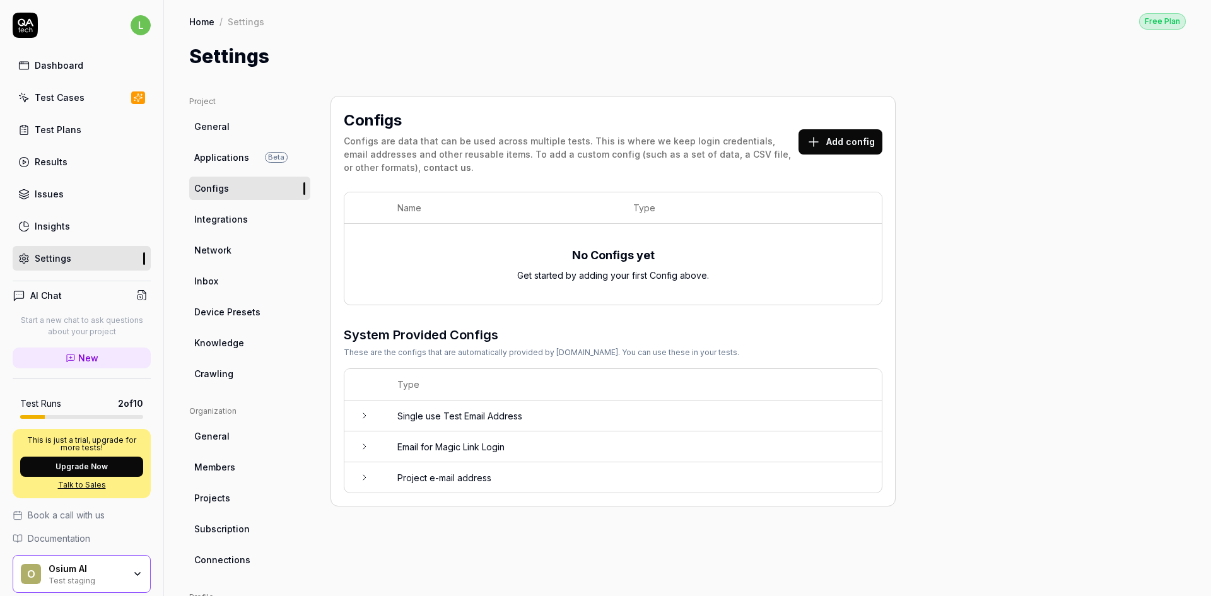
click at [76, 62] on div "Dashboard" at bounding box center [59, 65] width 49 height 13
